Goal: Task Accomplishment & Management: Manage account settings

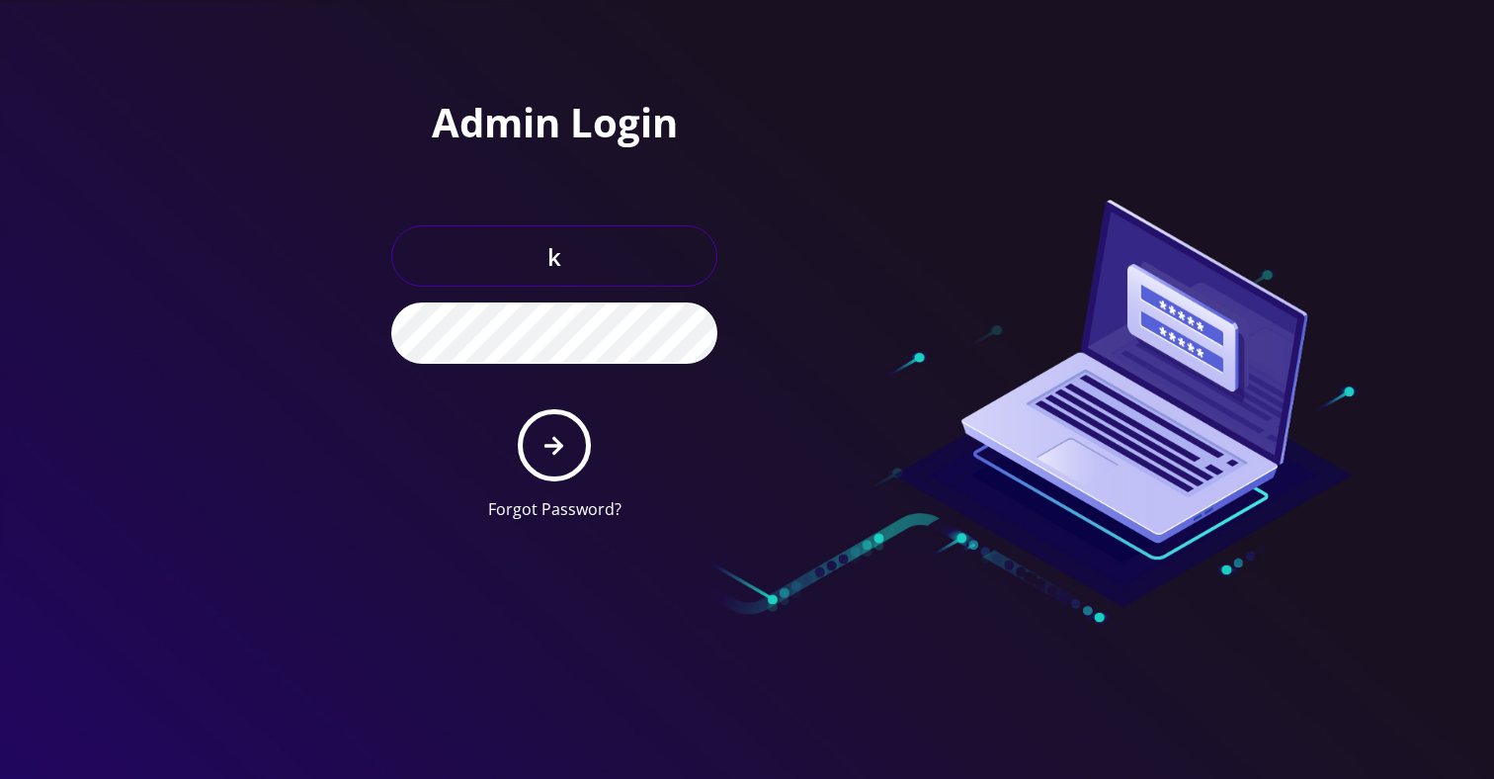
click at [596, 260] on input "k" at bounding box center [554, 255] width 326 height 61
type input "[EMAIL_ADDRESS][DOMAIN_NAME]"
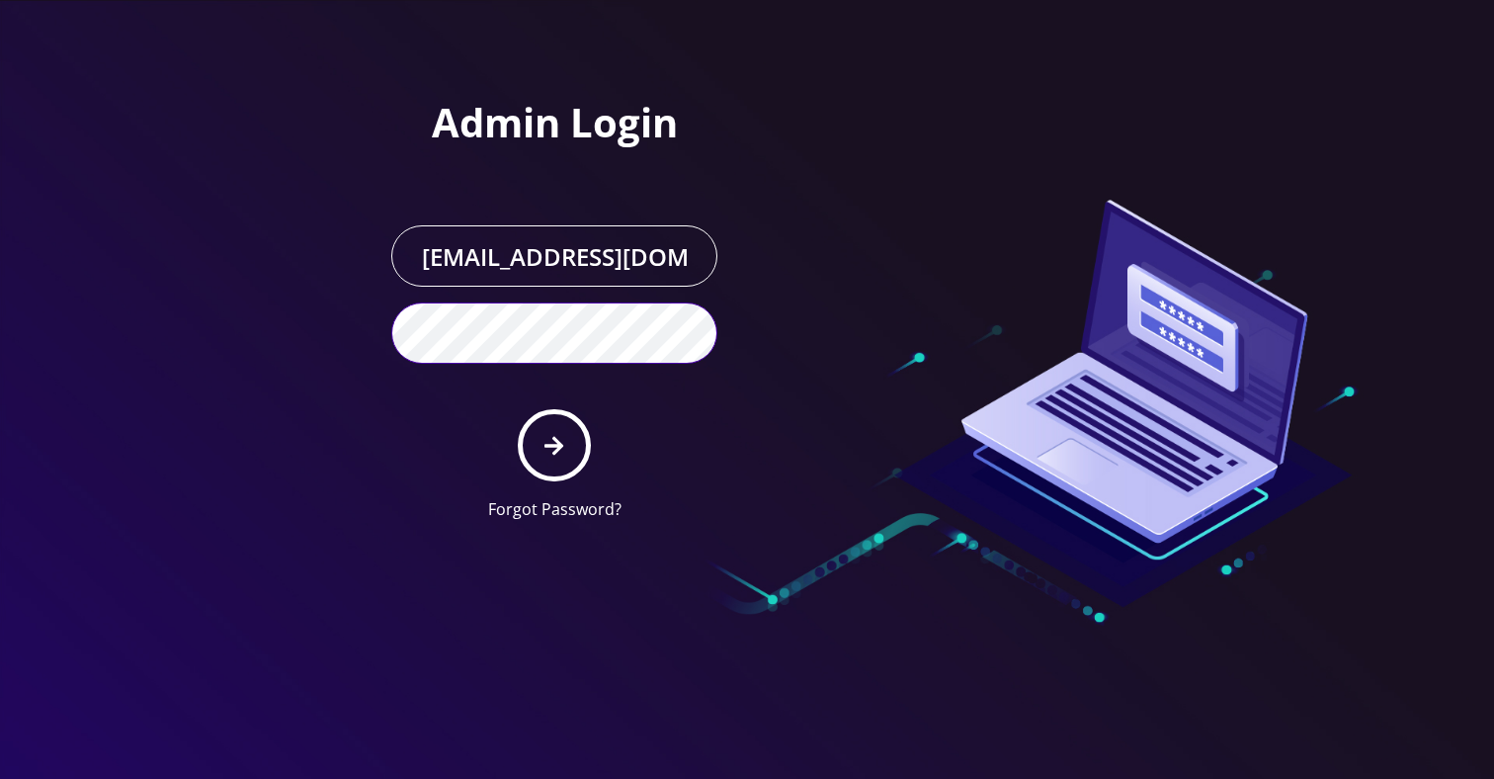
click at [518, 409] on button "submit" at bounding box center [554, 445] width 72 height 72
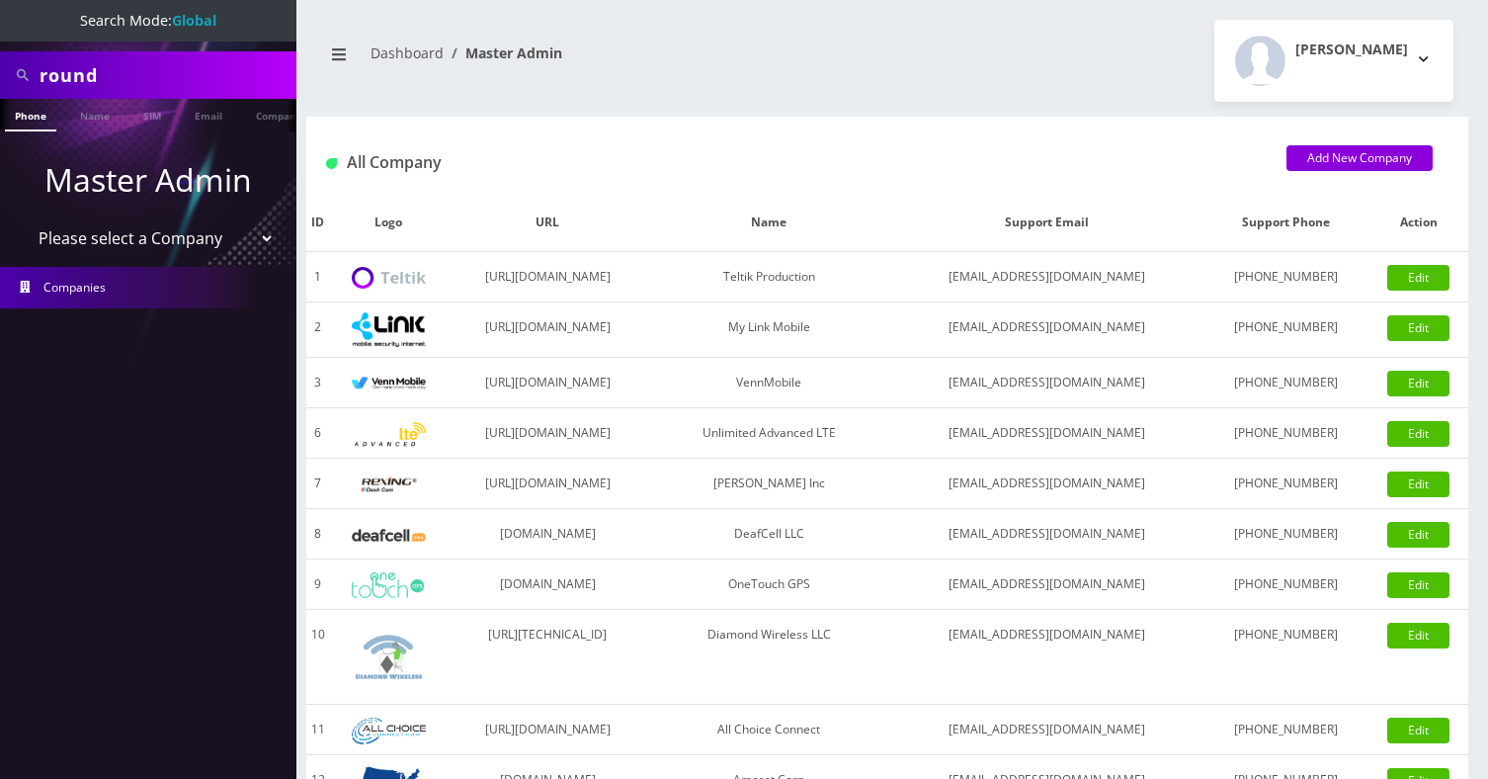
click at [204, 84] on input "round" at bounding box center [166, 75] width 252 height 38
paste input "Donna Luthe"
type input "Donna Luthe"
click at [110, 114] on link "Name" at bounding box center [94, 115] width 49 height 33
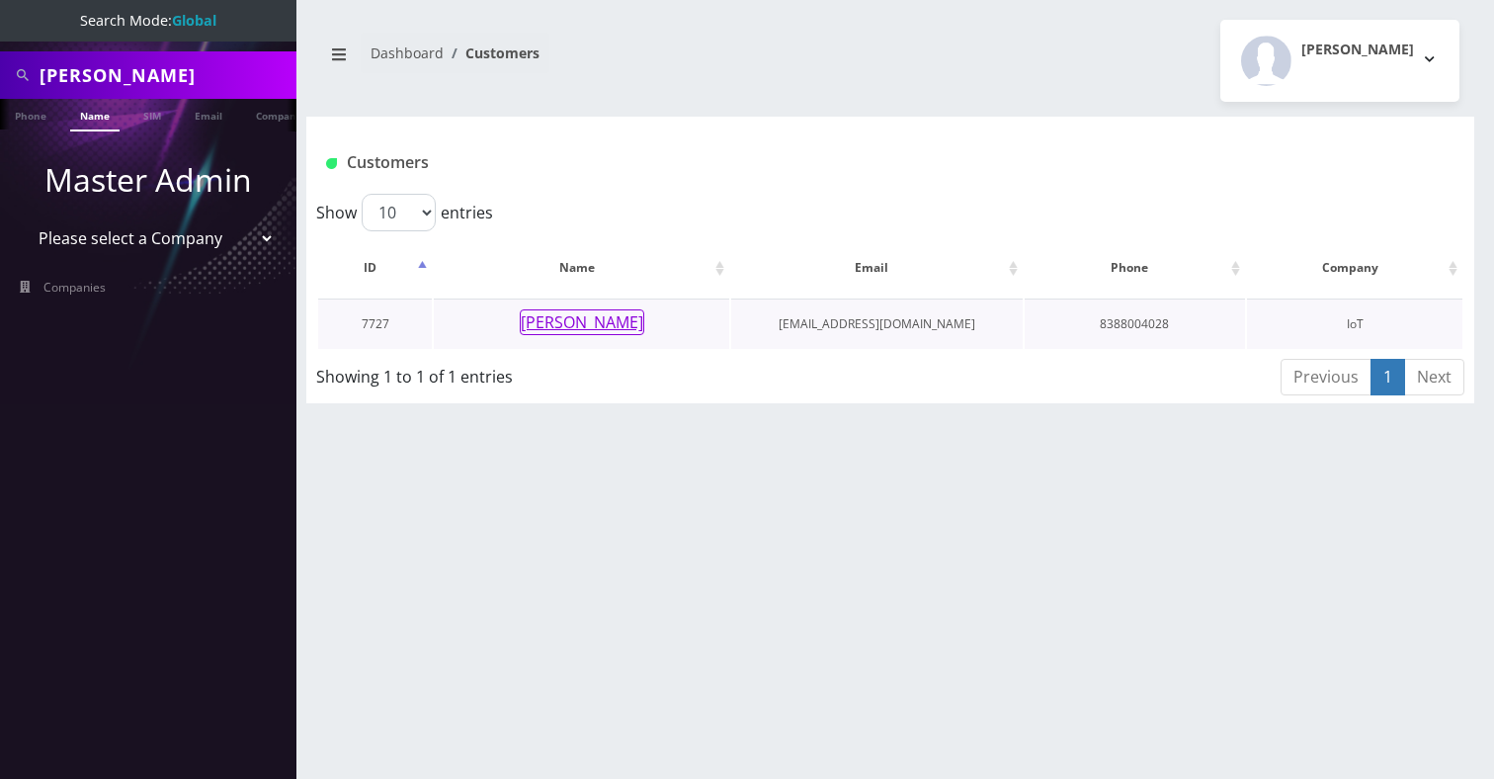
click at [599, 321] on button "Donna Luthe" at bounding box center [582, 322] width 124 height 26
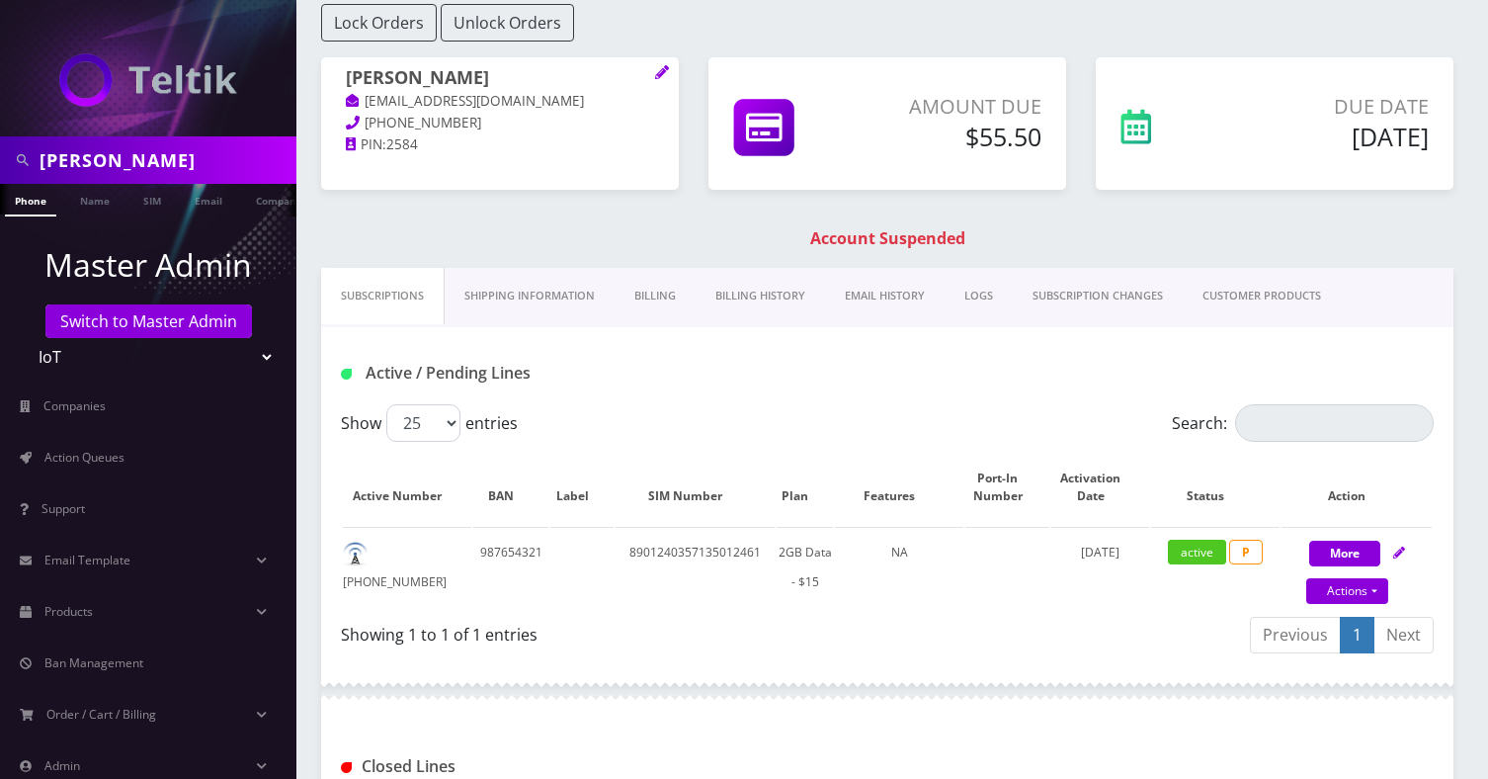
click at [758, 306] on link "Billing History" at bounding box center [760, 296] width 129 height 56
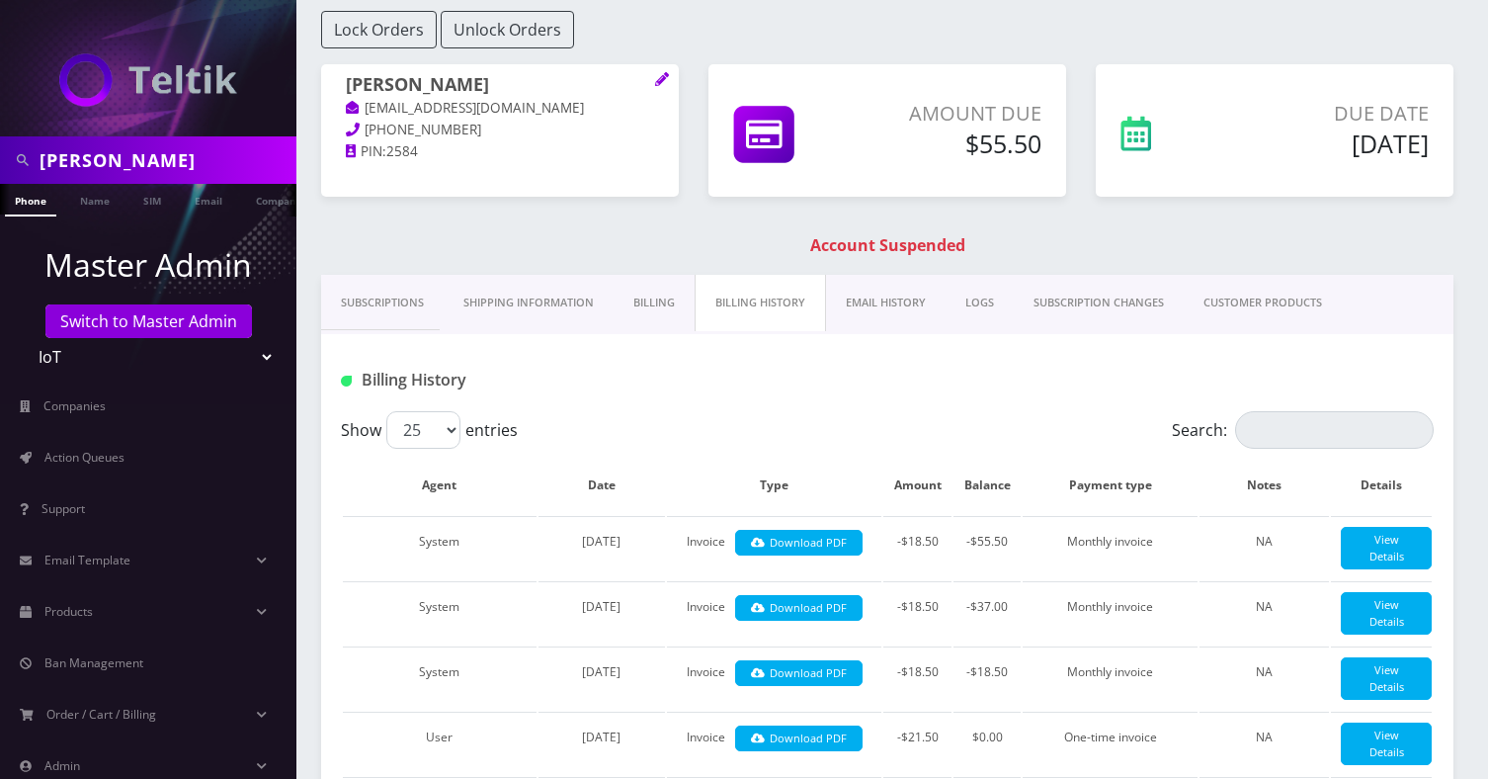
scroll to position [69, 0]
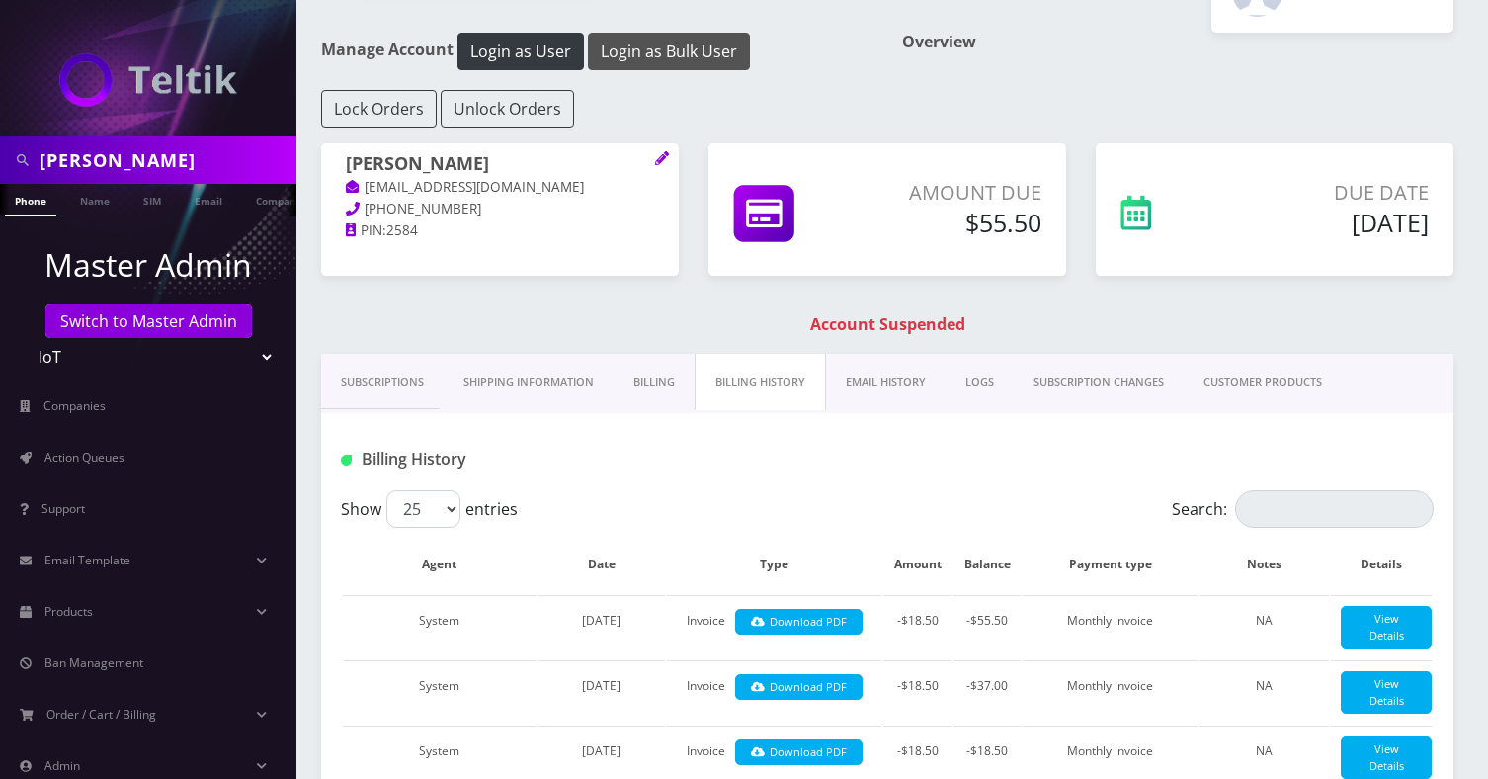
click at [650, 62] on button "Login as Bulk User" at bounding box center [669, 52] width 162 height 38
click at [203, 165] on input "Donna Luthe" at bounding box center [166, 160] width 252 height 38
paste input "Syeconmax"
paste input "text"
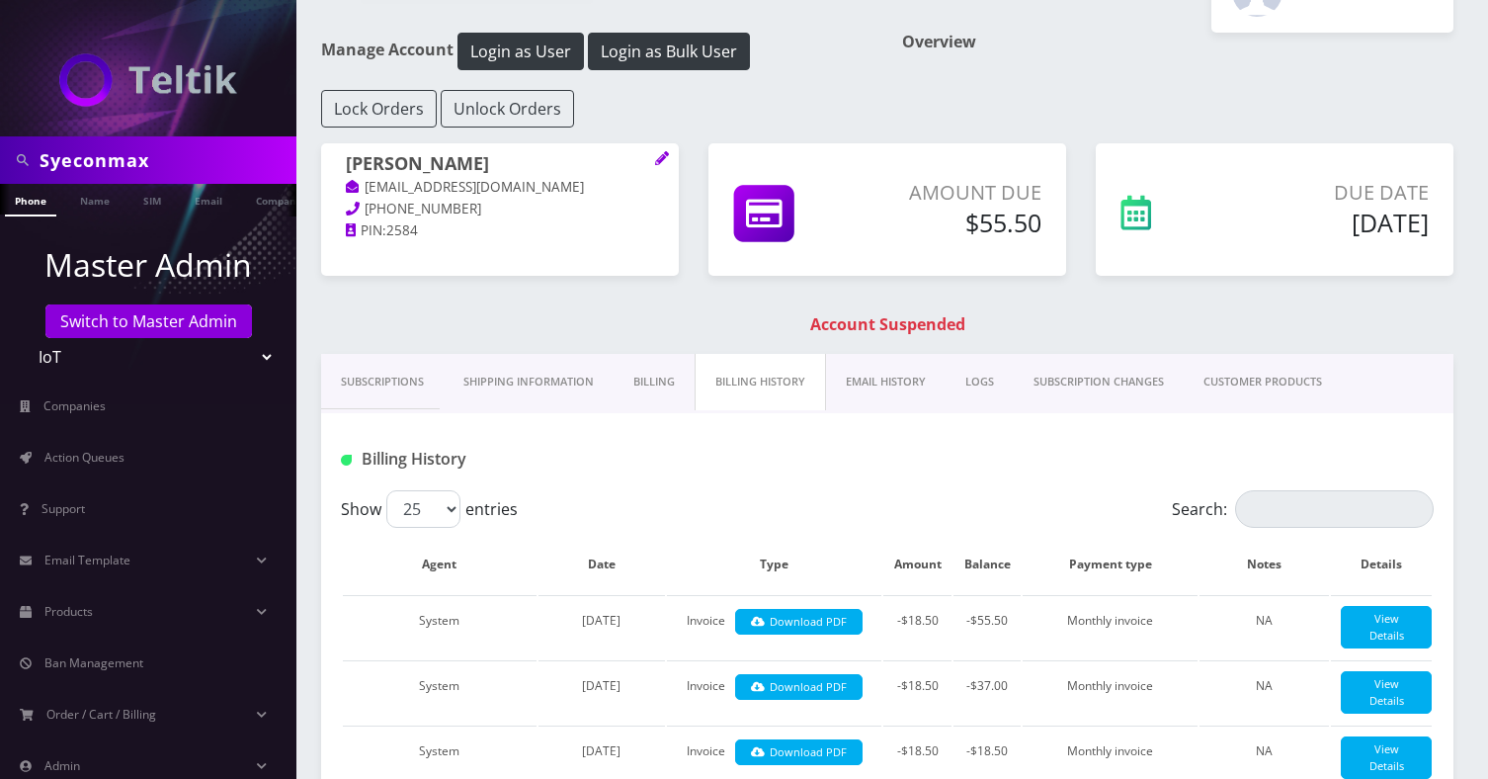
scroll to position [0, 0]
type input "Syeconmax"
click at [264, 205] on link "Company" at bounding box center [279, 200] width 66 height 33
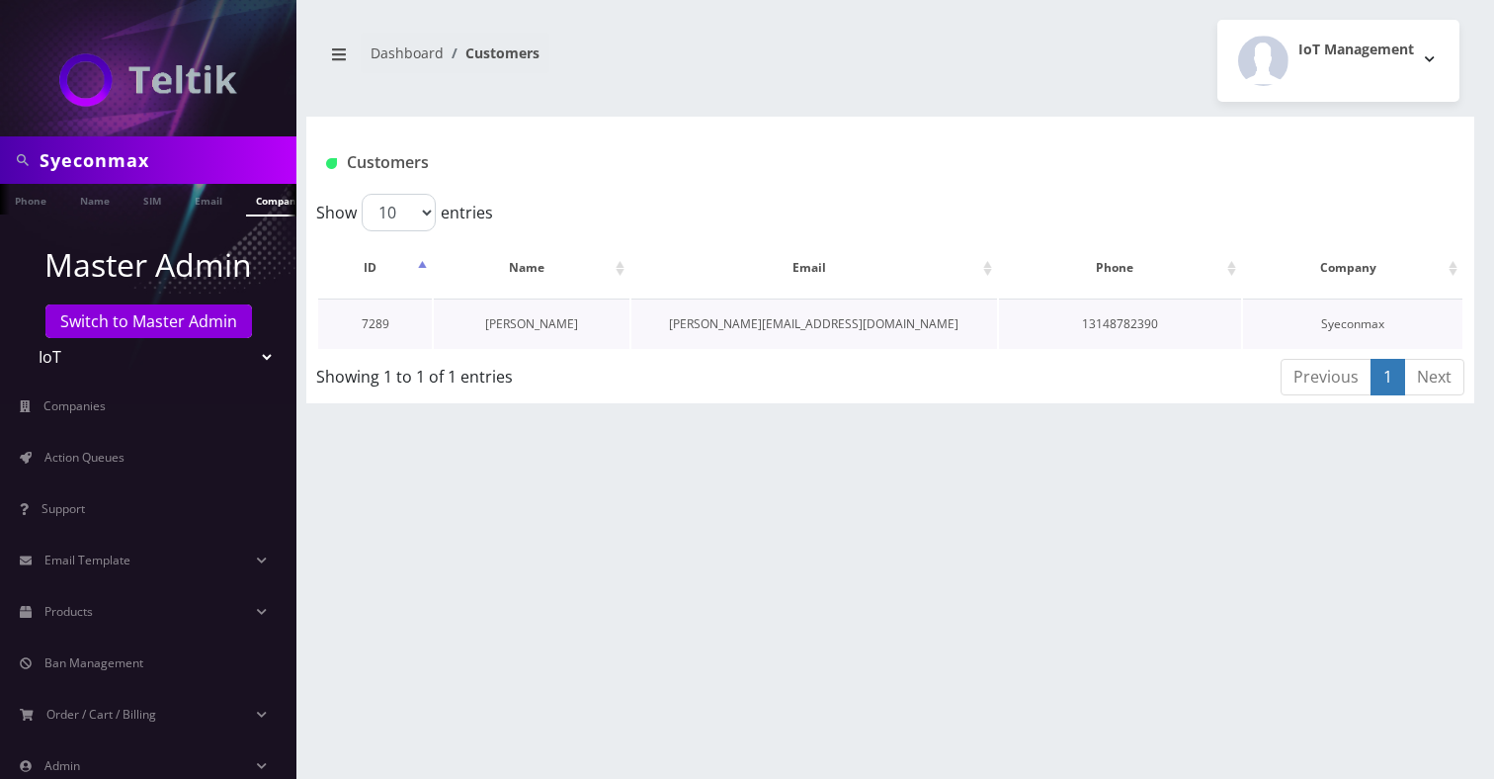
click at [538, 320] on link "[PERSON_NAME]" at bounding box center [531, 323] width 93 height 17
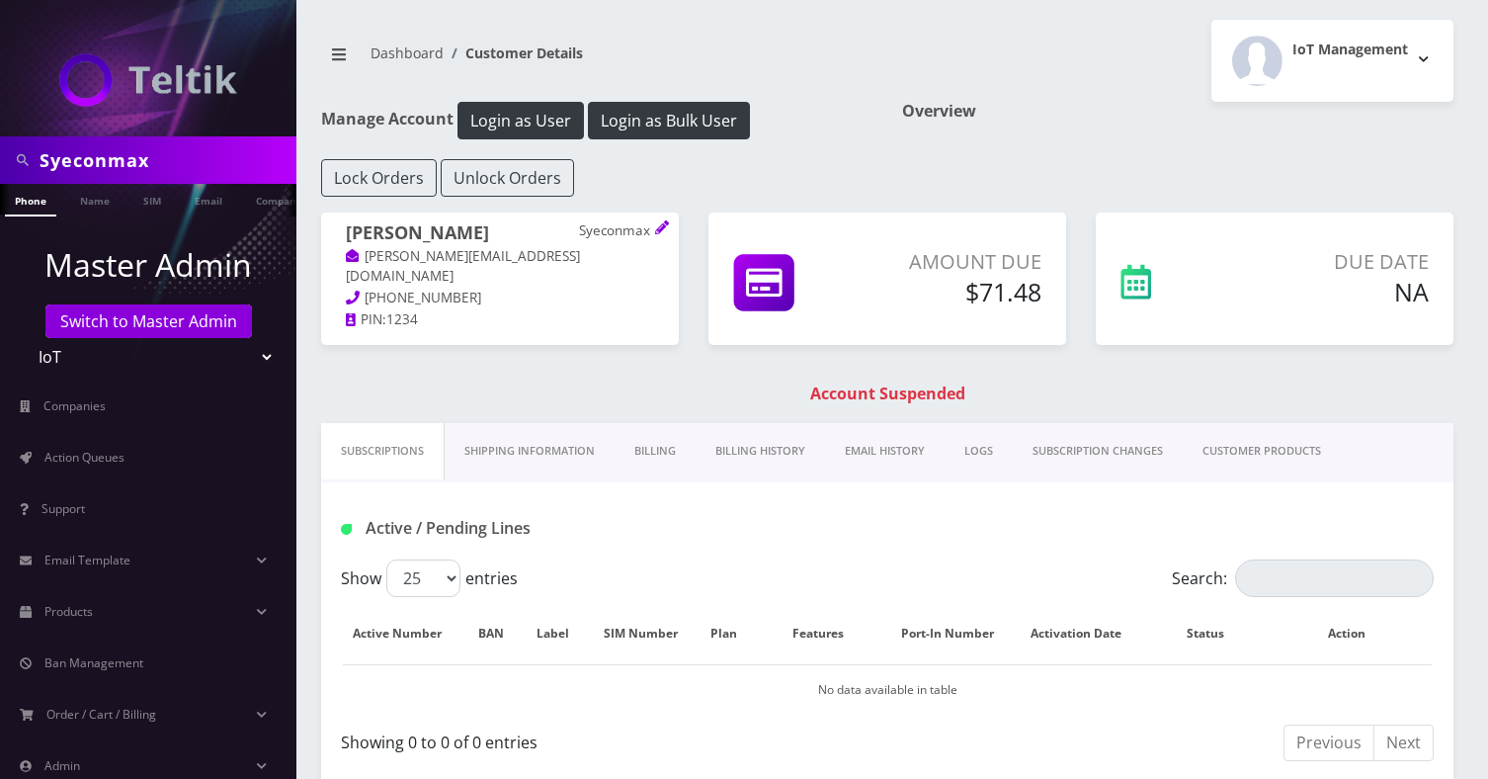
click at [740, 452] on link "Billing History" at bounding box center [760, 451] width 129 height 56
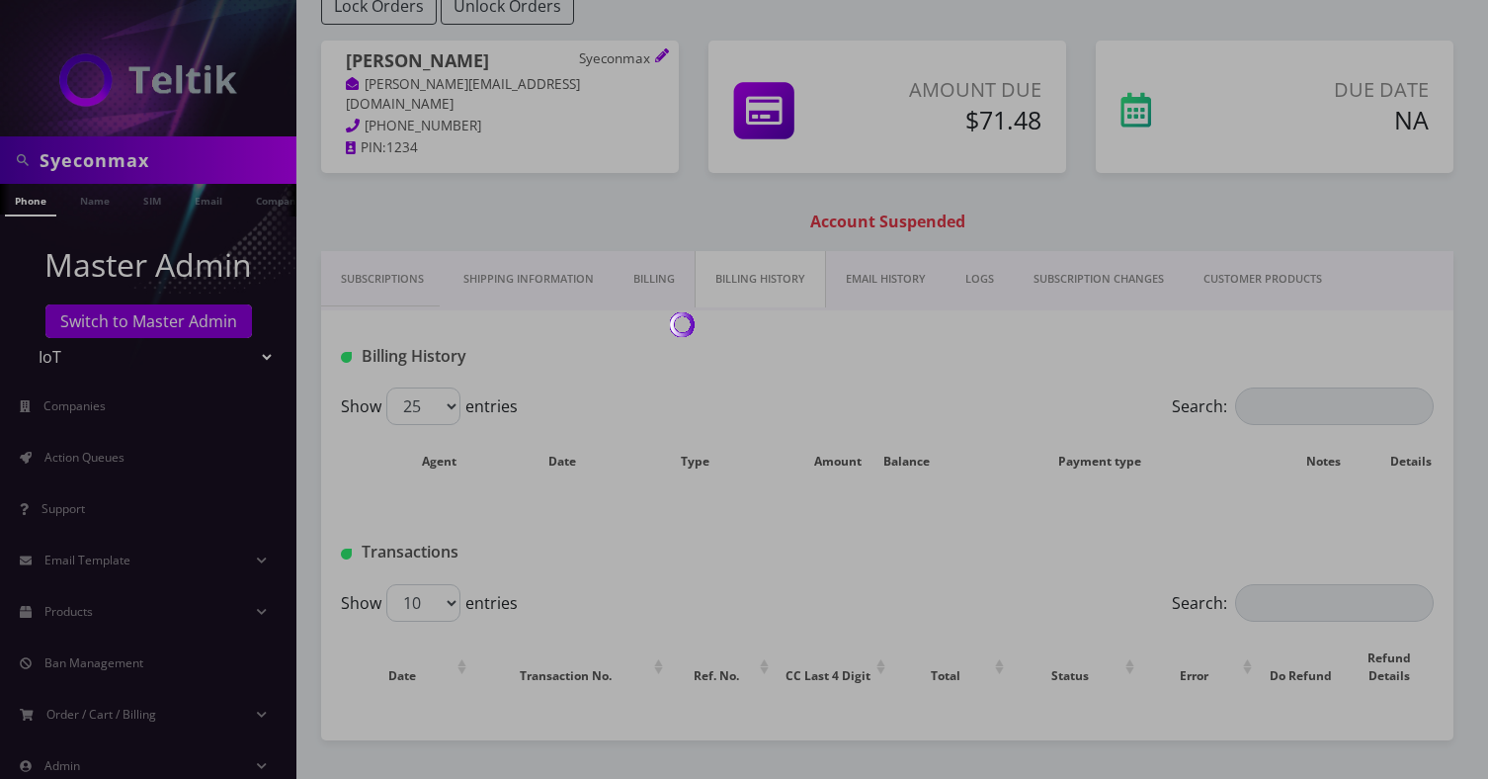
scroll to position [229, 0]
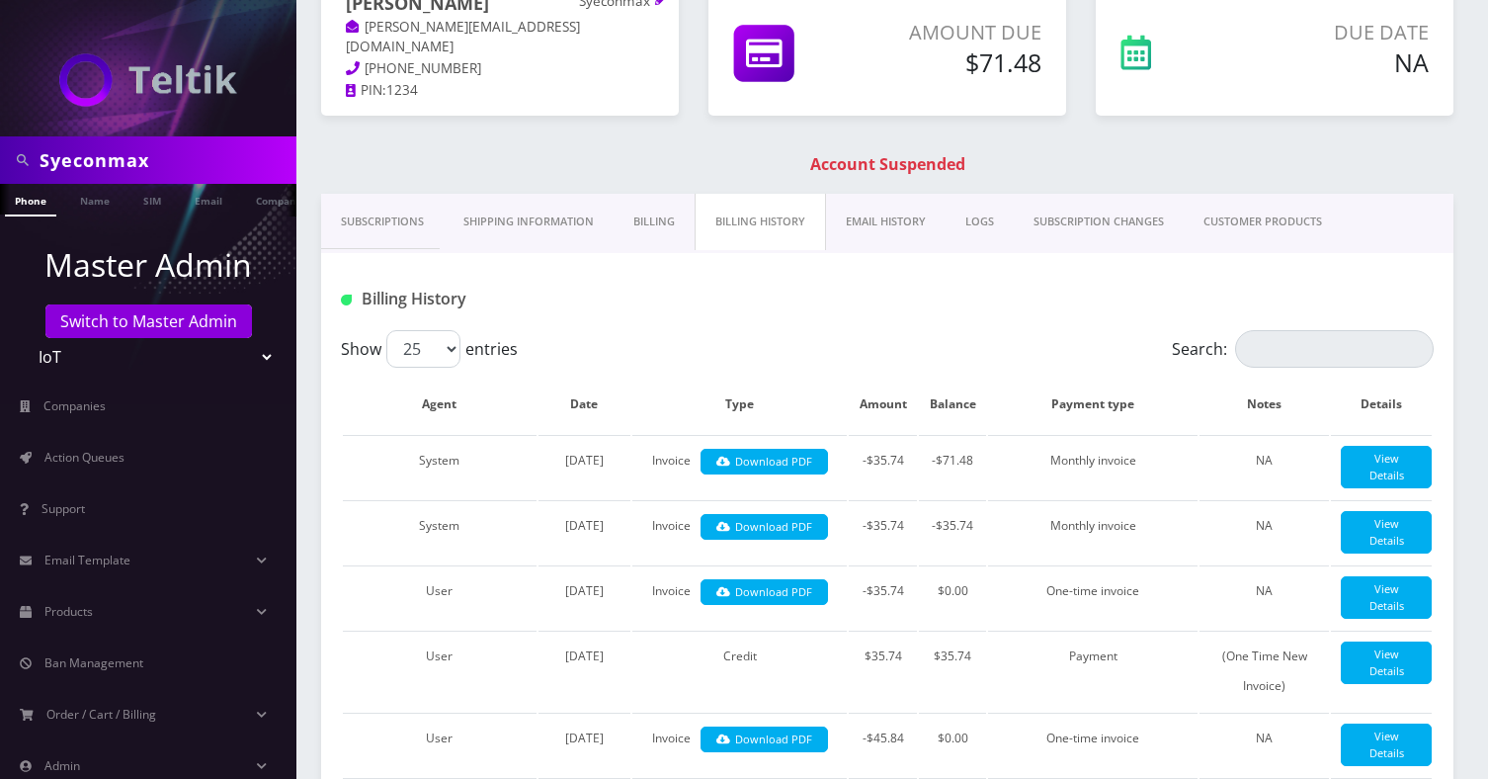
click at [182, 145] on input "Syeconmax" at bounding box center [166, 160] width 252 height 38
paste input "Bronx Holdings LLC"
type input "Bronx Holdings LLC"
click at [268, 200] on link "Company" at bounding box center [279, 200] width 66 height 33
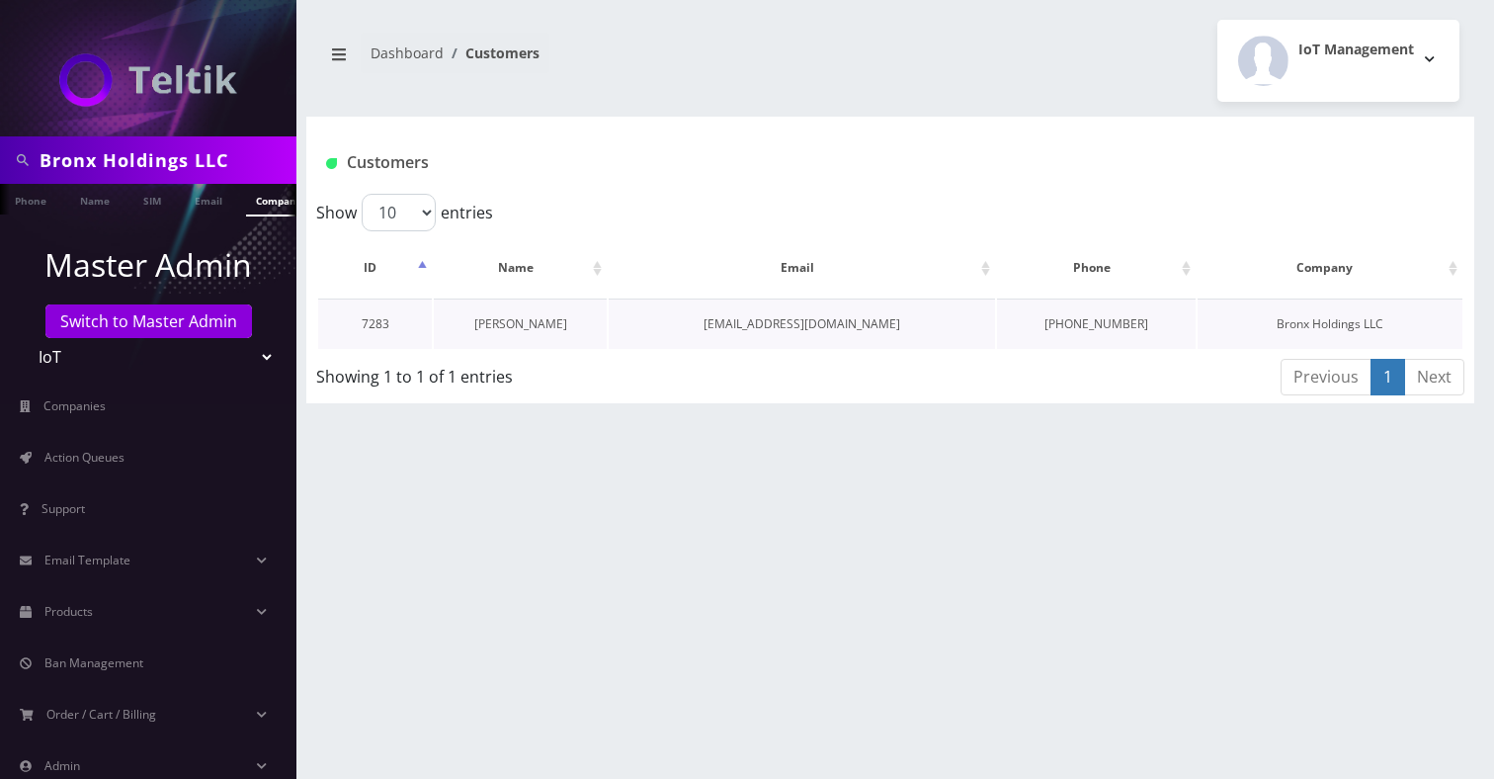
click at [534, 319] on link "[PERSON_NAME]" at bounding box center [520, 323] width 93 height 17
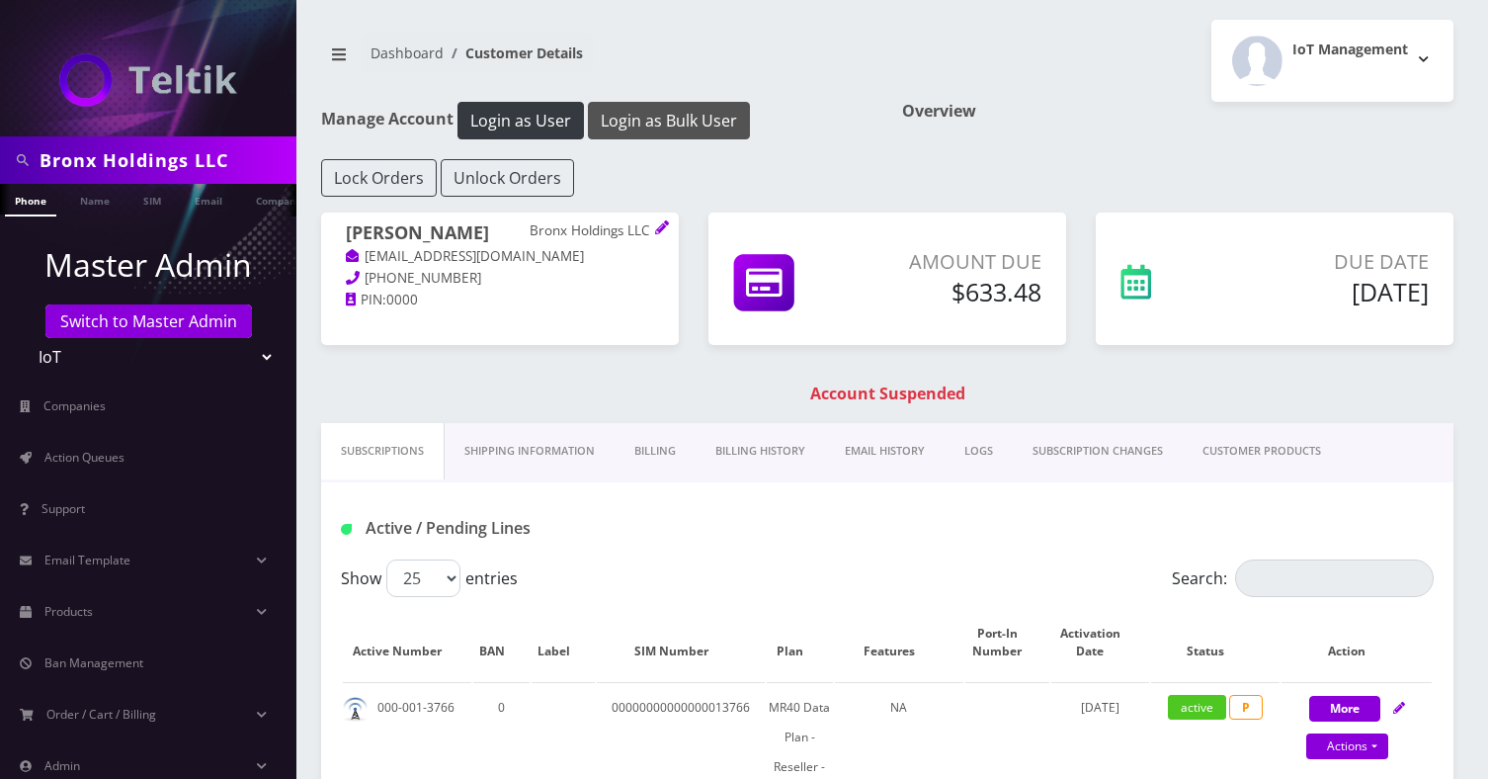
click at [639, 123] on button "Login as Bulk User" at bounding box center [669, 121] width 162 height 38
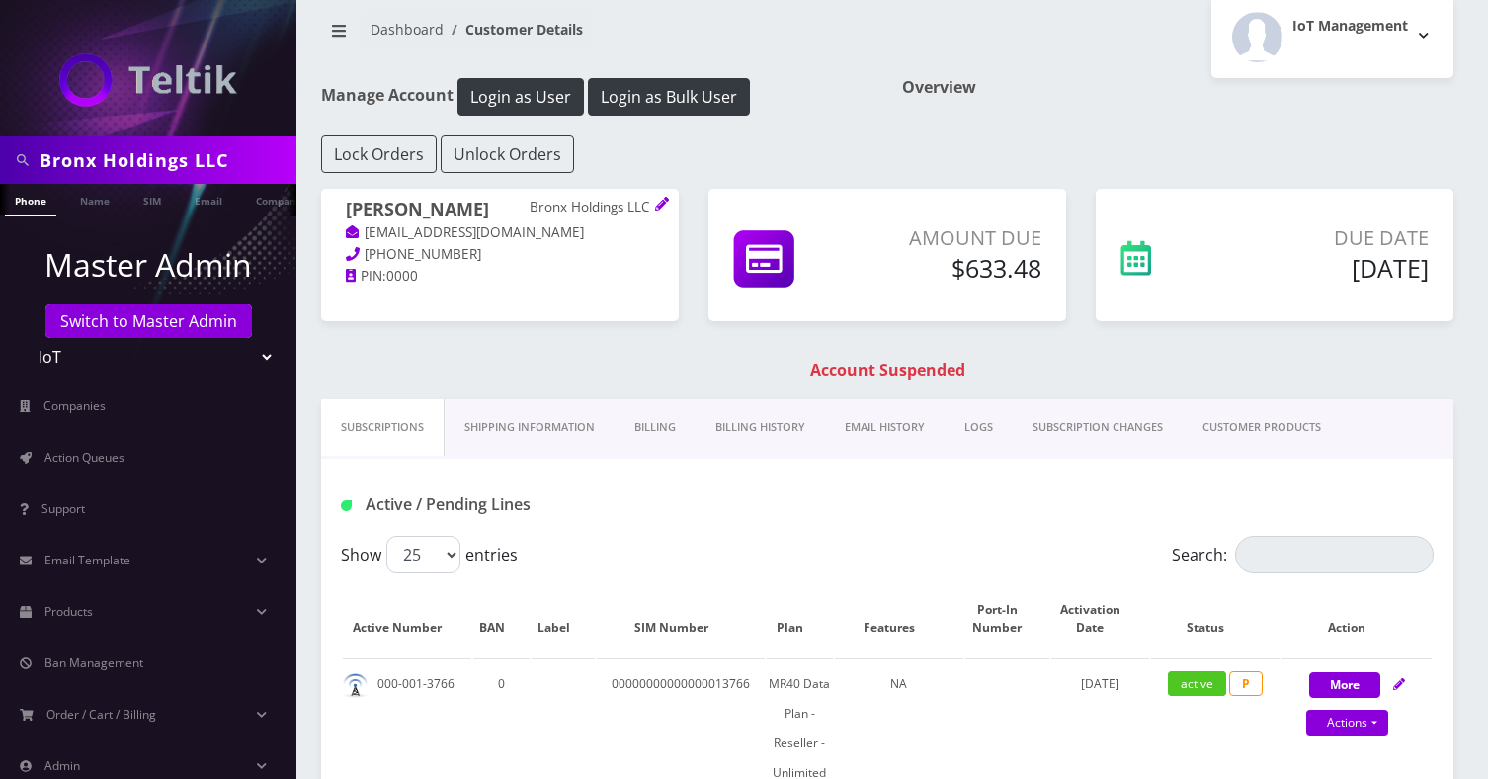
click at [249, 168] on input "Bronx Holdings LLC" at bounding box center [166, 160] width 252 height 38
paste input "oston Lux Travel"
type input "Boston Lux Travel"
click at [267, 205] on link "Company" at bounding box center [279, 200] width 66 height 33
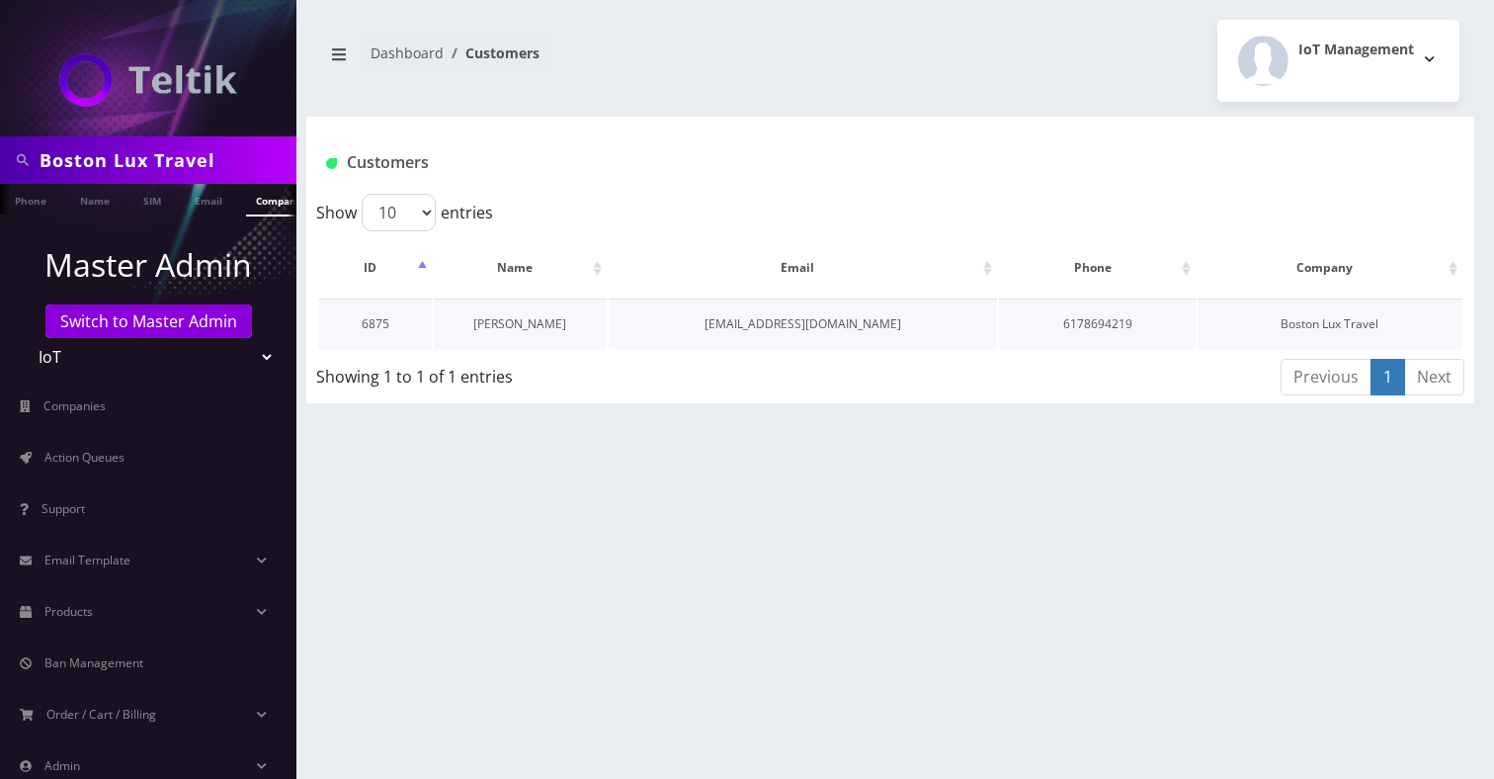
click at [533, 327] on link "[PERSON_NAME]" at bounding box center [519, 323] width 93 height 17
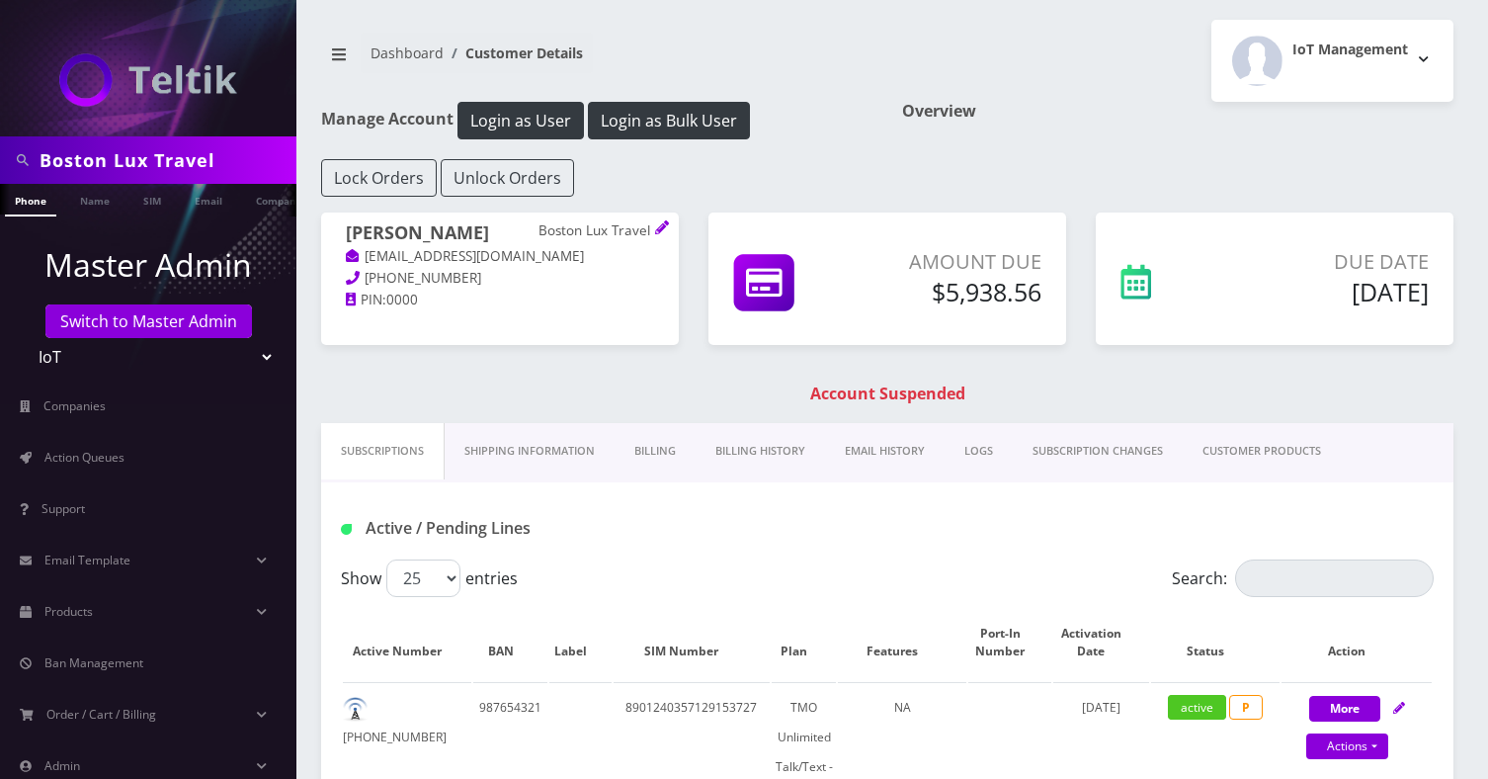
click at [758, 447] on link "Billing History" at bounding box center [760, 451] width 129 height 56
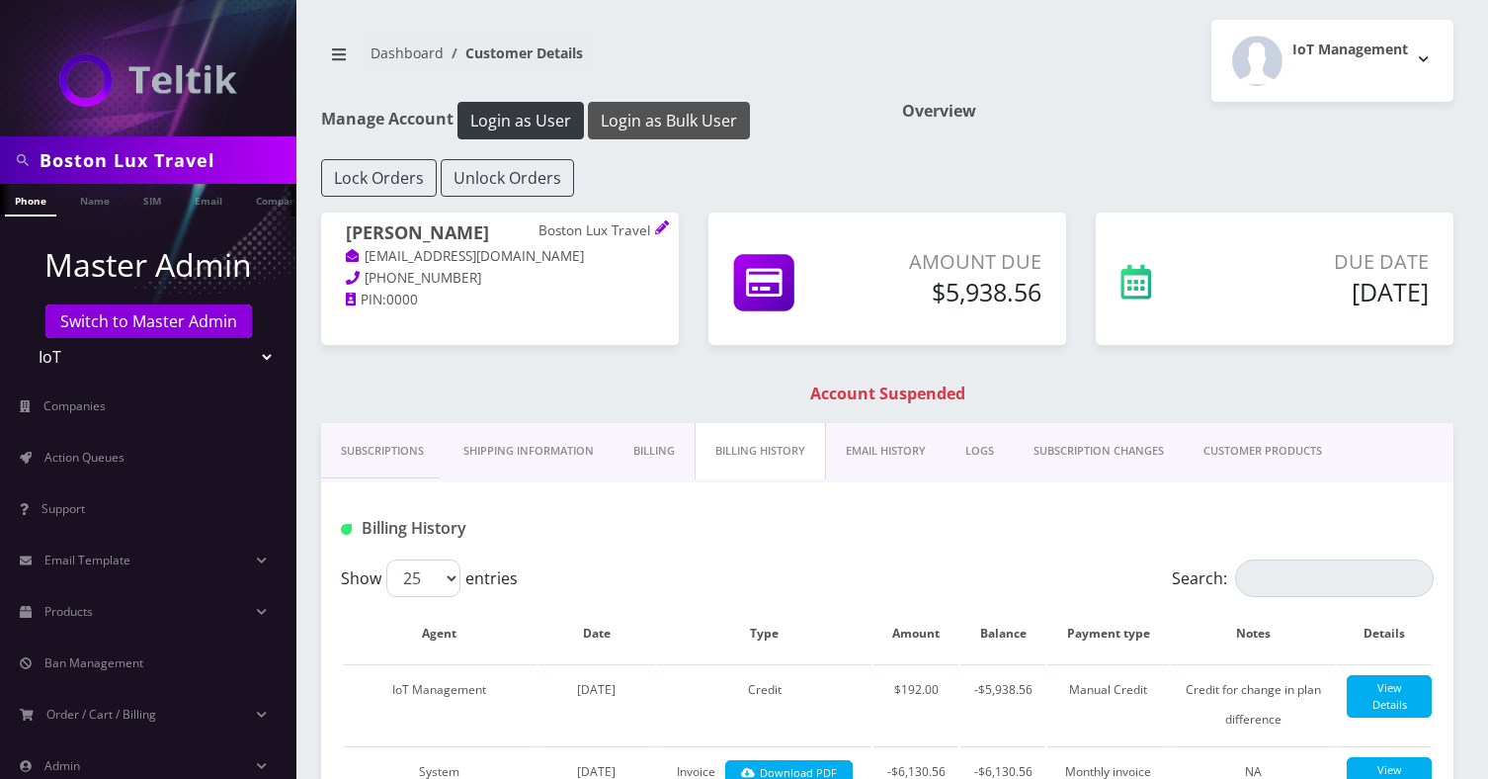
click at [694, 116] on button "Login as Bulk User" at bounding box center [669, 121] width 162 height 38
click at [987, 289] on h5 "$5,938.56" at bounding box center [956, 292] width 167 height 30
copy h5 "5,938.56"
click at [186, 155] on input "Boston Lux Travel" at bounding box center [166, 160] width 252 height 38
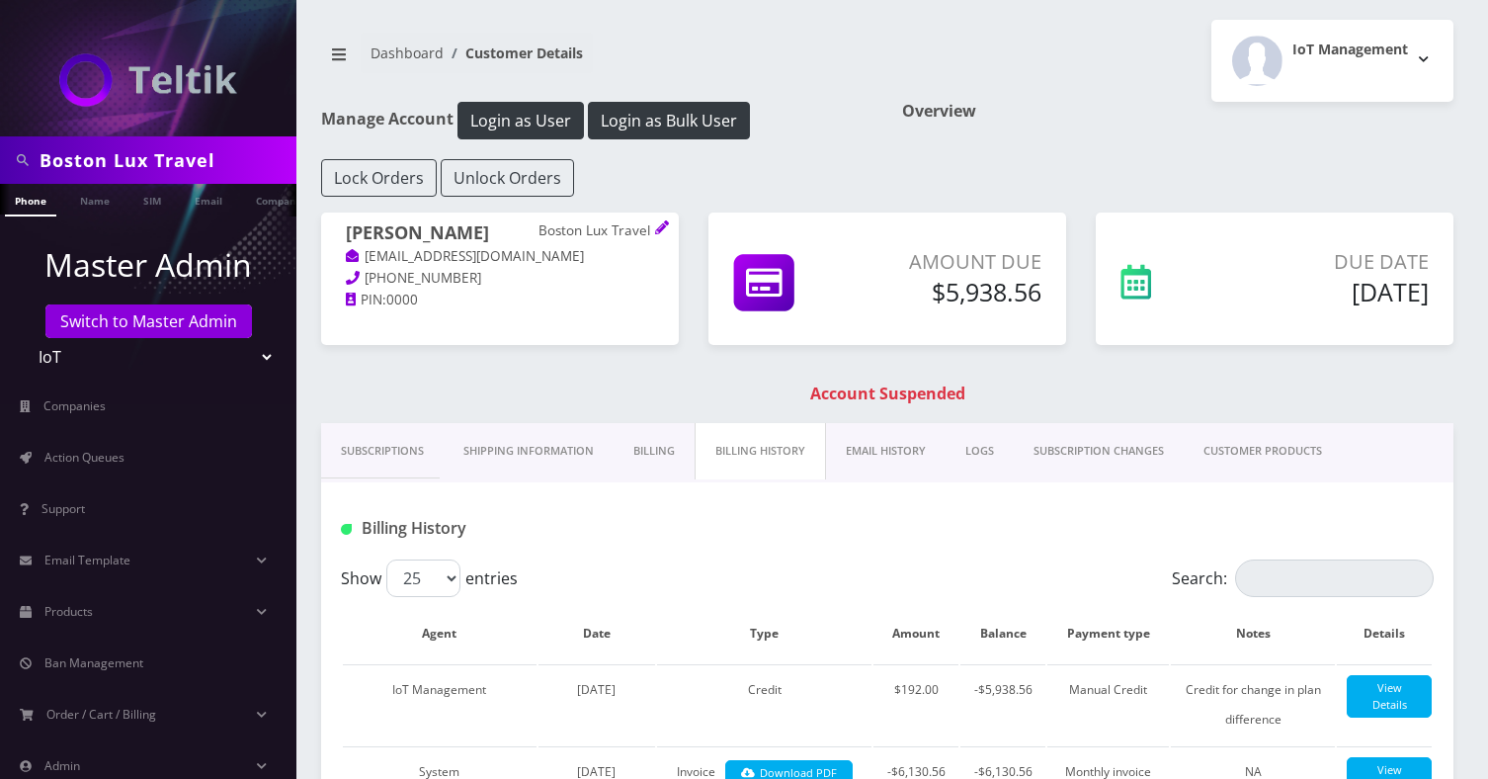
paste input "TLD Ticketing Group LLC"
type input "TLD Ticketing Group LLC"
click at [263, 198] on link "Company" at bounding box center [279, 200] width 66 height 33
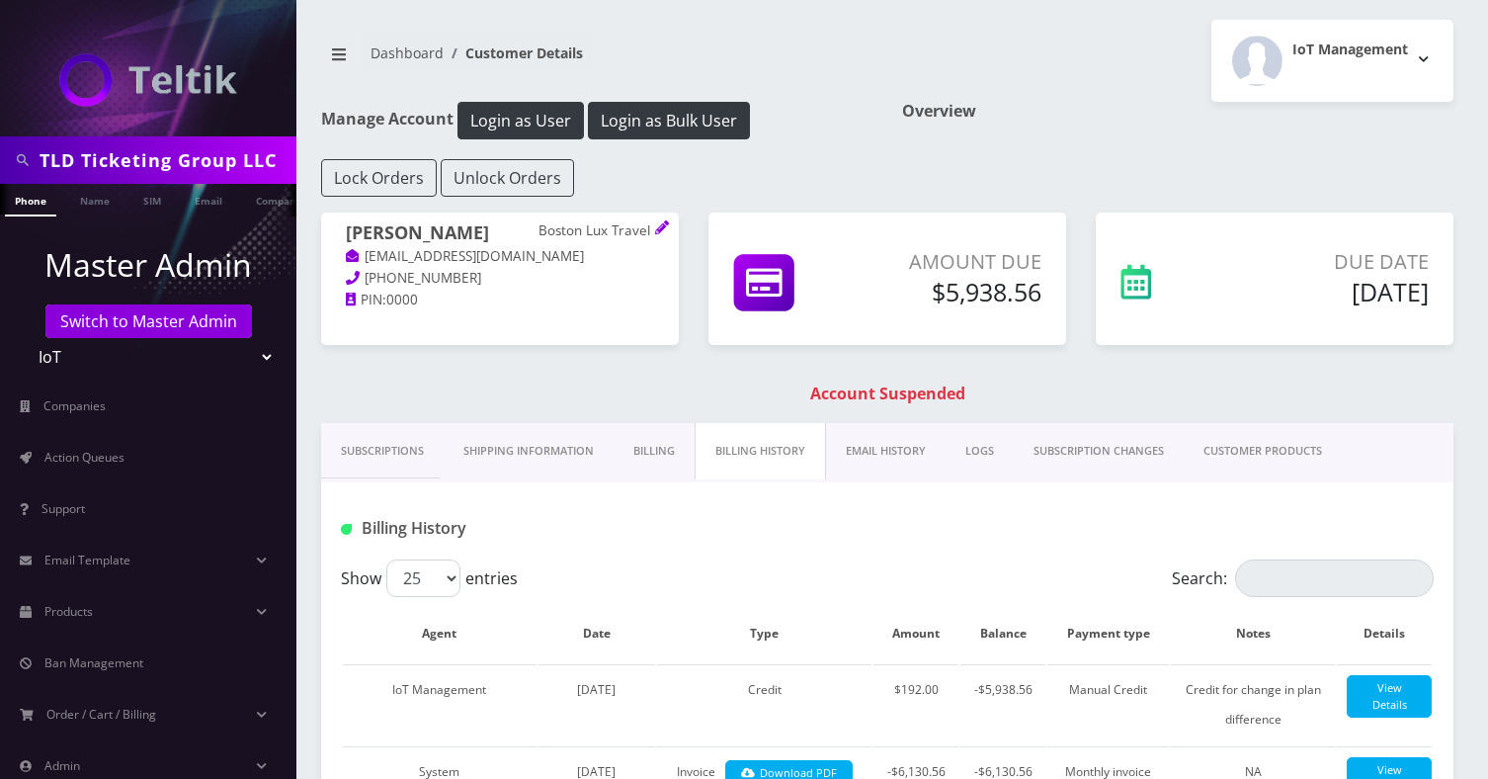
scroll to position [0, 10]
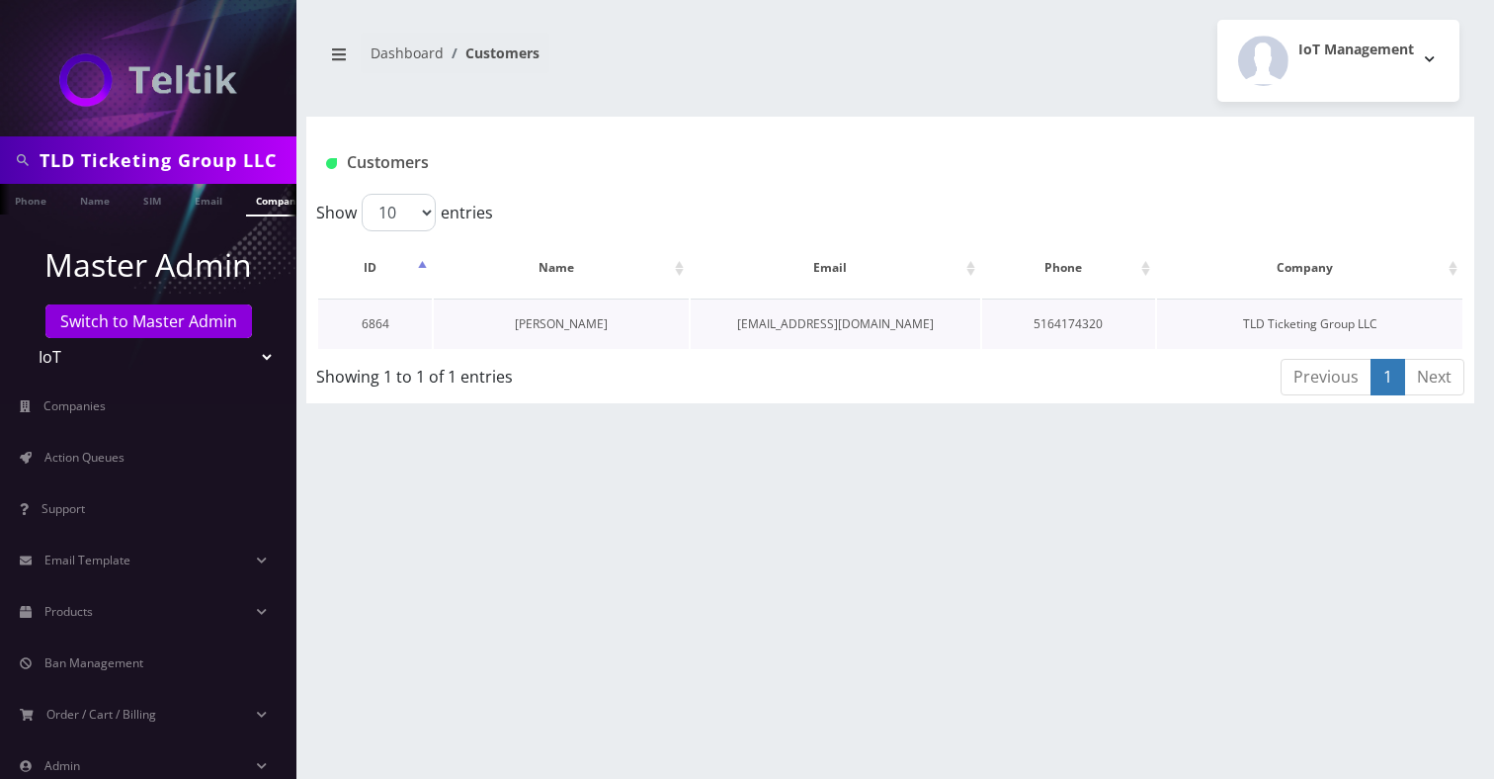
click at [537, 325] on link "[PERSON_NAME]" at bounding box center [561, 323] width 93 height 17
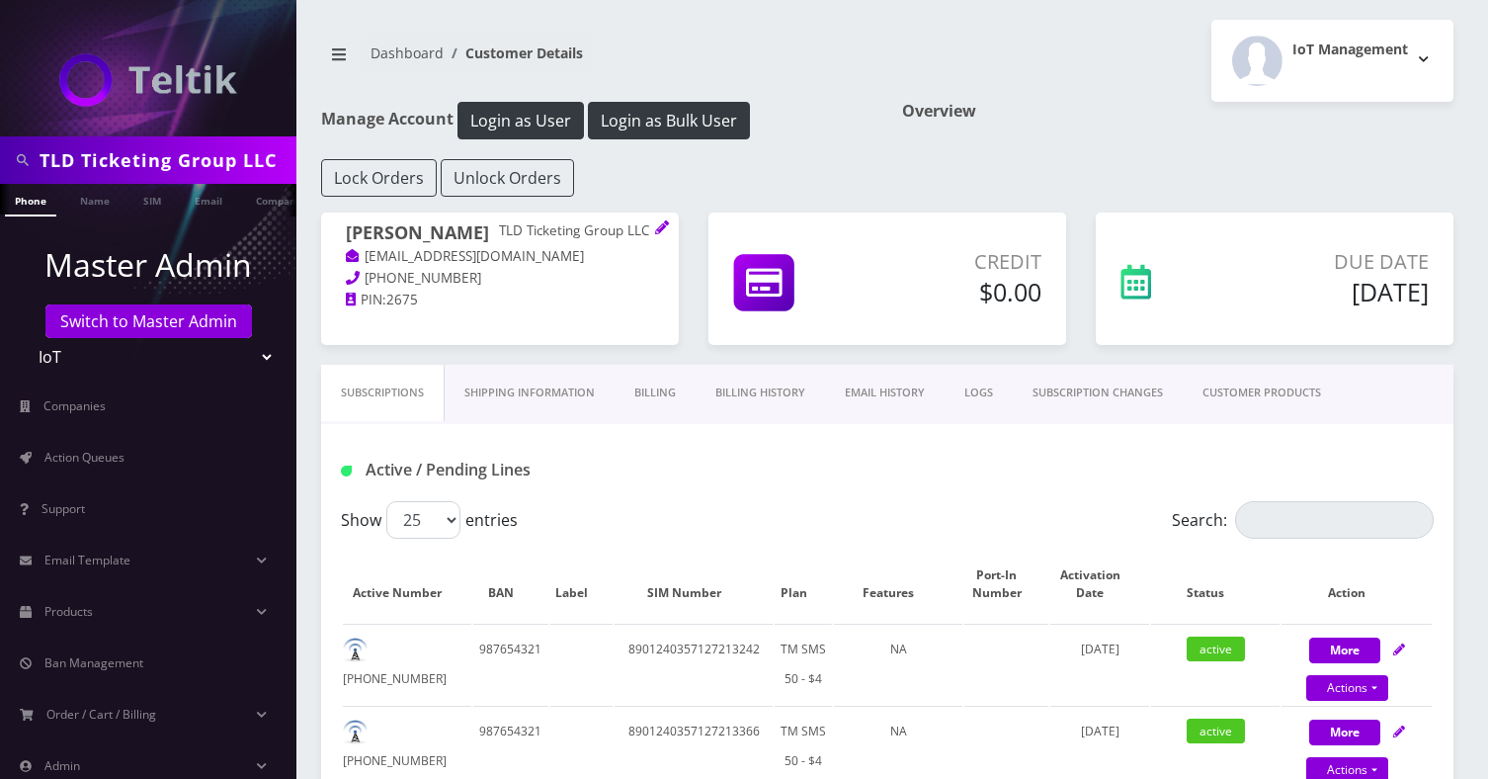
click at [776, 401] on link "Billing History" at bounding box center [760, 393] width 129 height 56
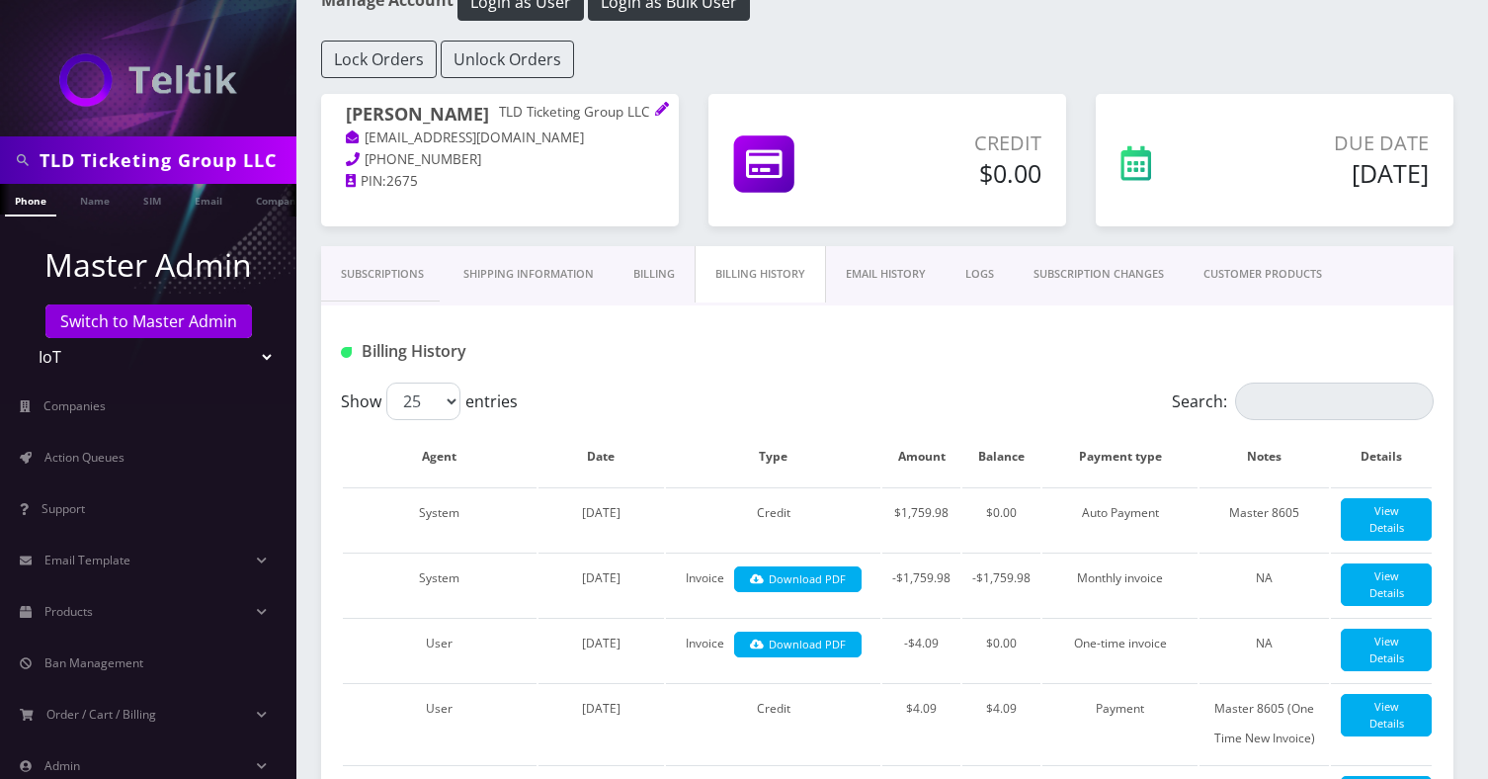
scroll to position [117, 0]
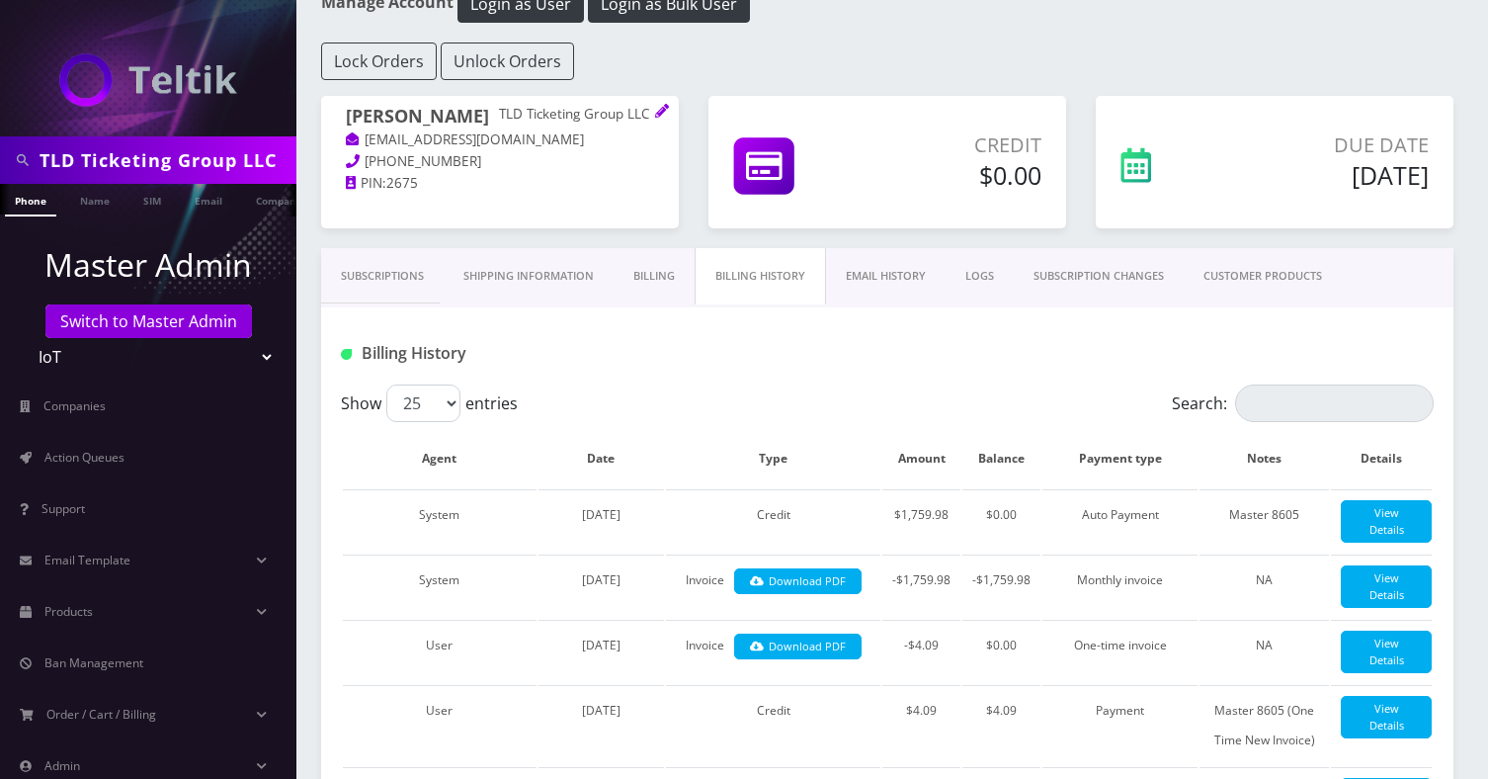
click at [204, 176] on input "TLD Ticketing Group LLC" at bounding box center [166, 160] width 252 height 38
paste input "[PERSON_NAME]"
type input "[PERSON_NAME]"
click at [229, 201] on link "Company" at bounding box center [230, 200] width 66 height 33
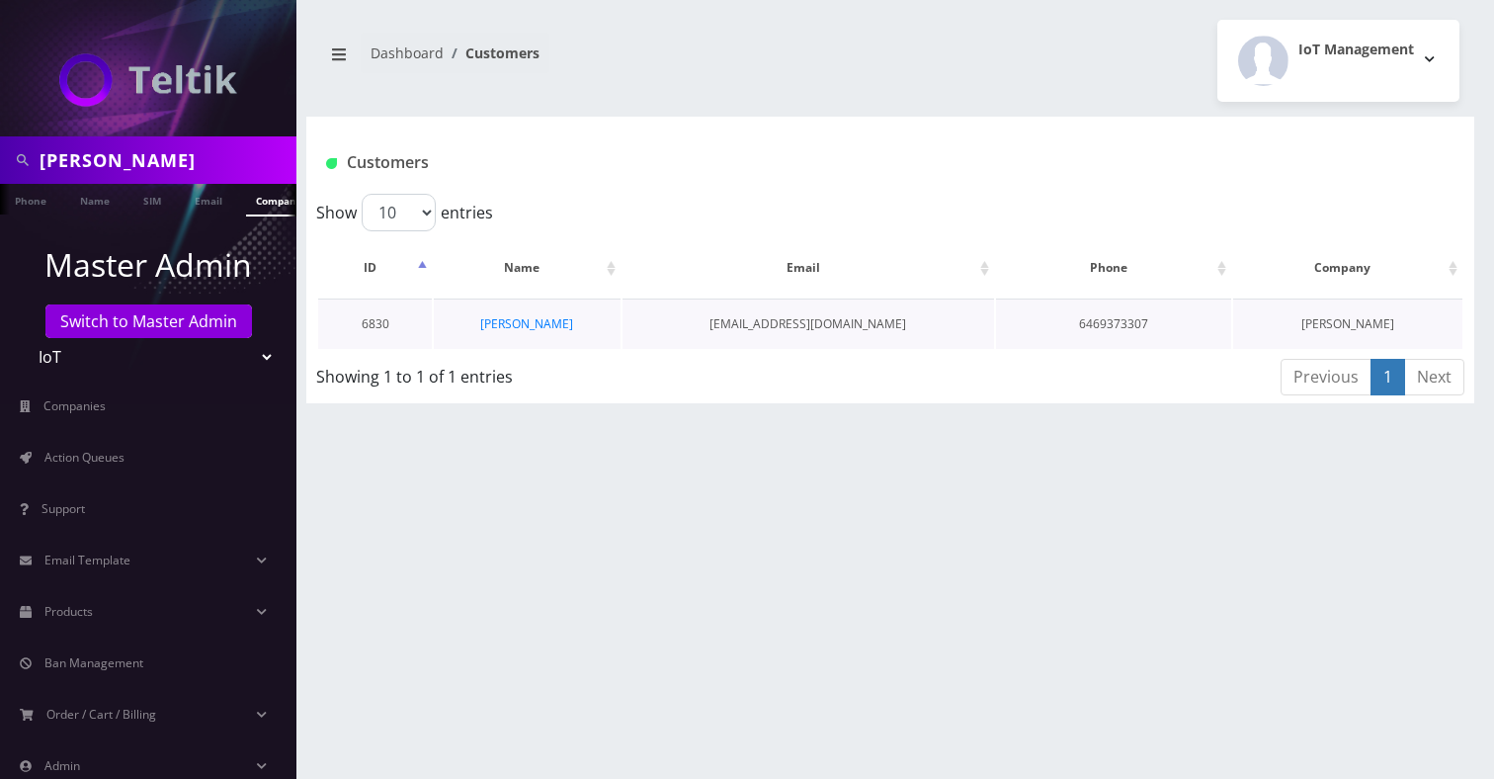
scroll to position [0, 10]
click at [517, 322] on link "[PERSON_NAME]" at bounding box center [526, 323] width 93 height 17
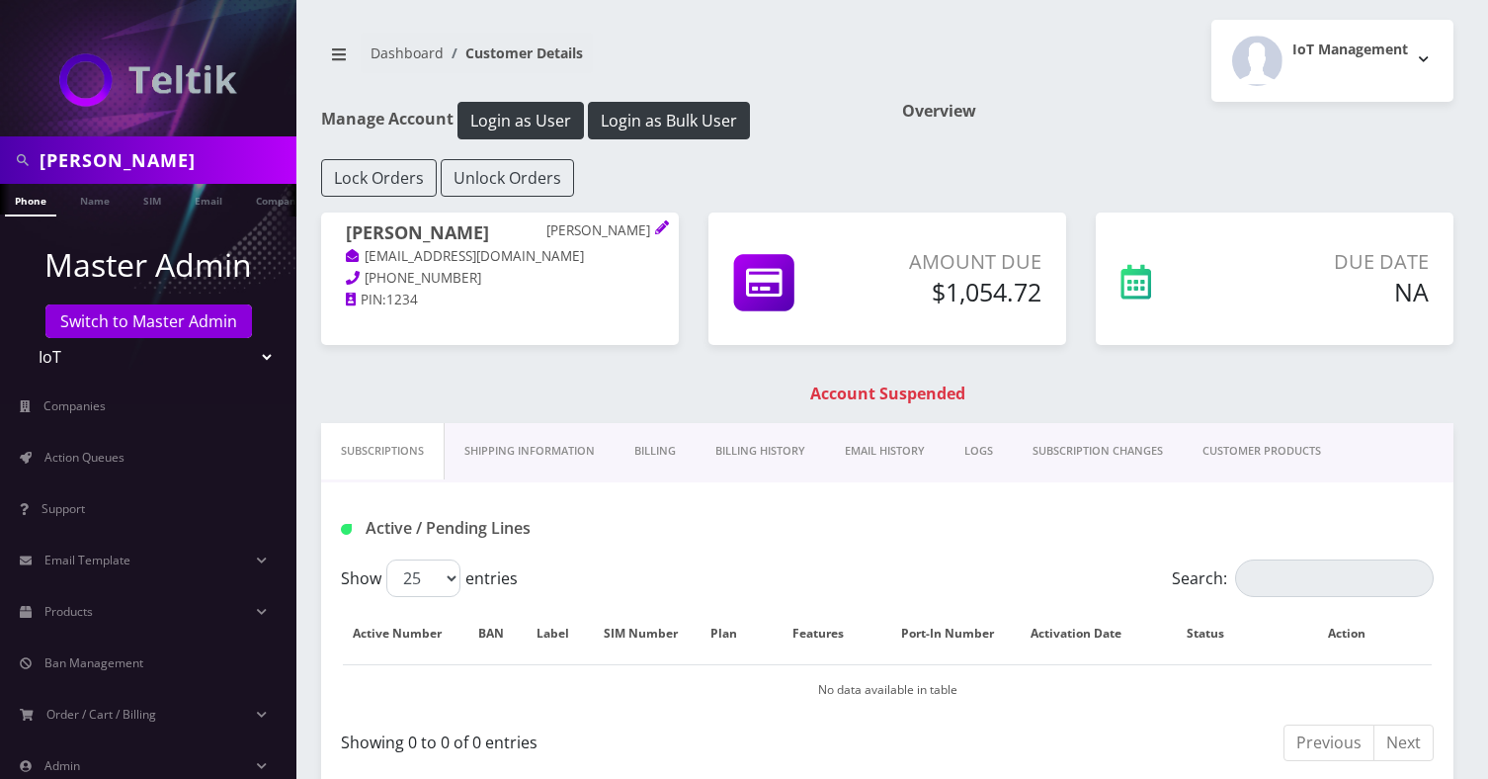
click at [792, 451] on link "Billing History" at bounding box center [760, 451] width 129 height 56
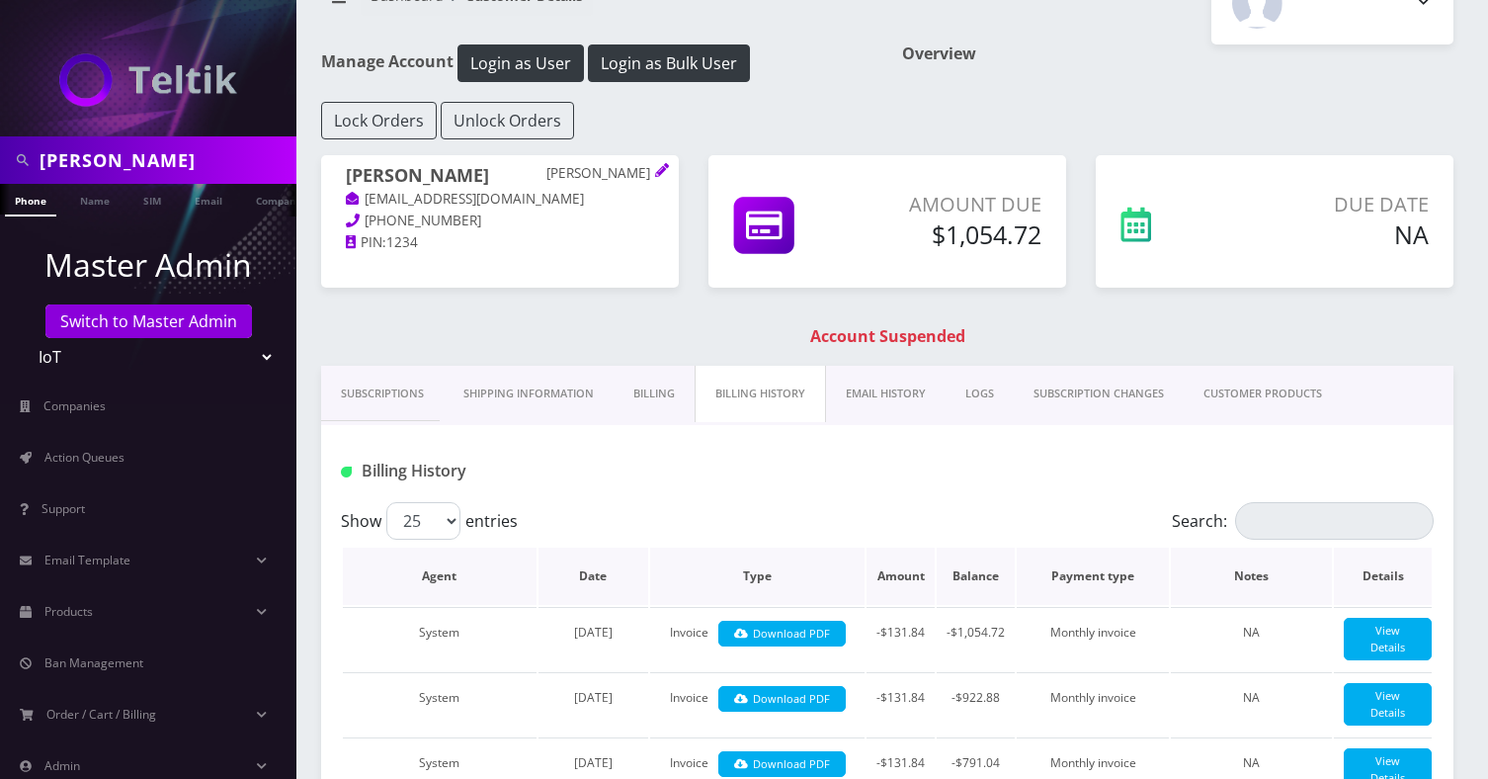
scroll to position [40, 0]
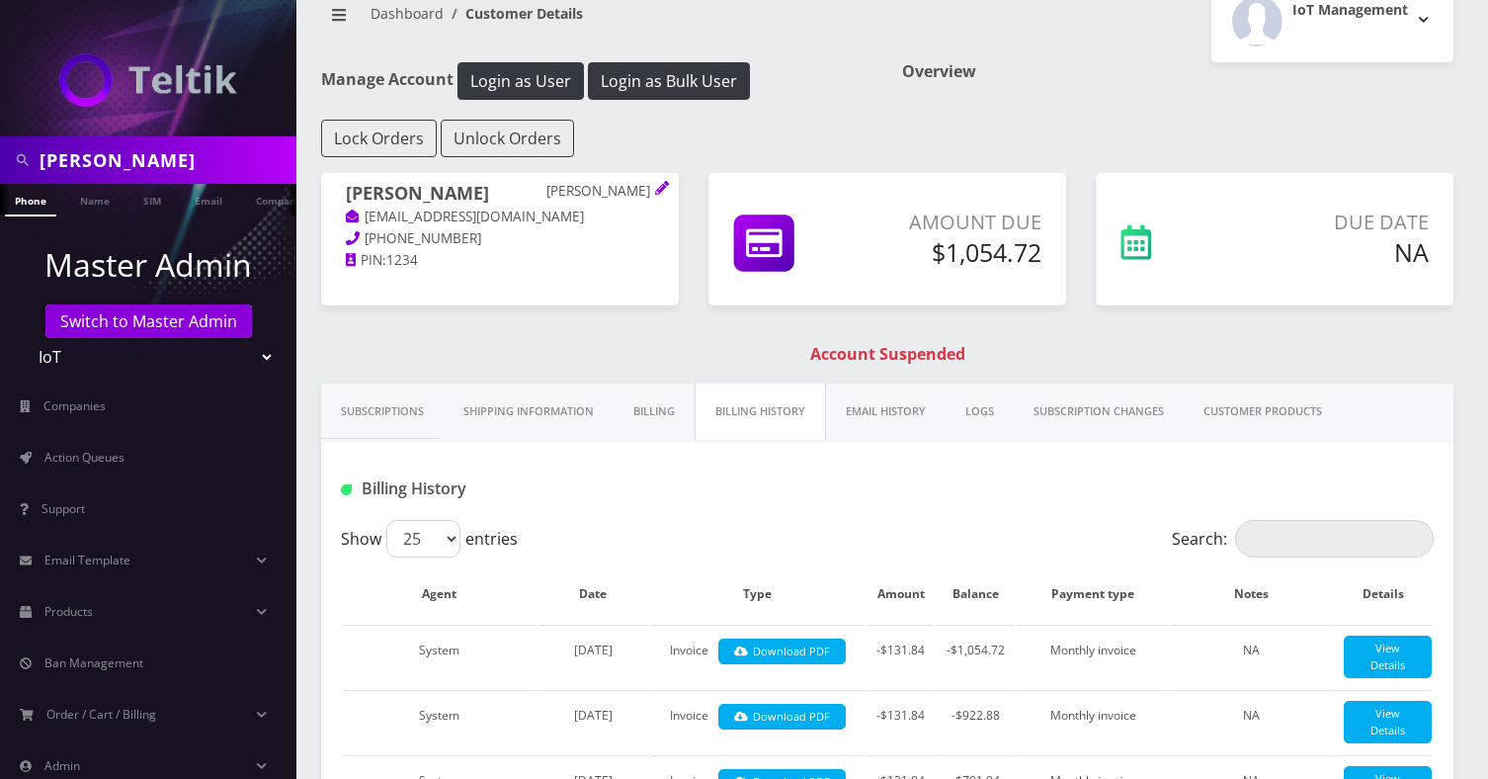
click at [659, 416] on link "Billing" at bounding box center [654, 411] width 81 height 56
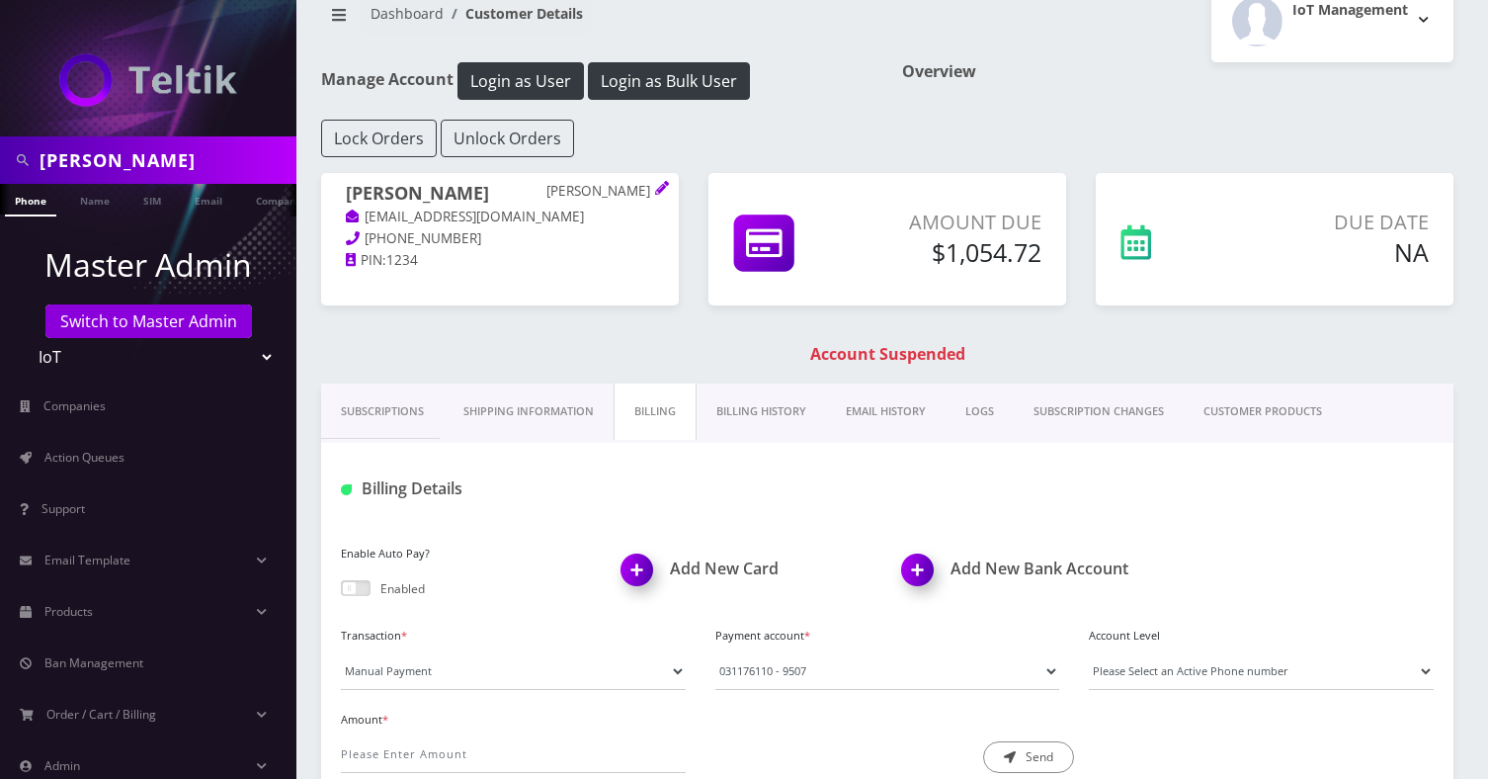
scroll to position [258, 0]
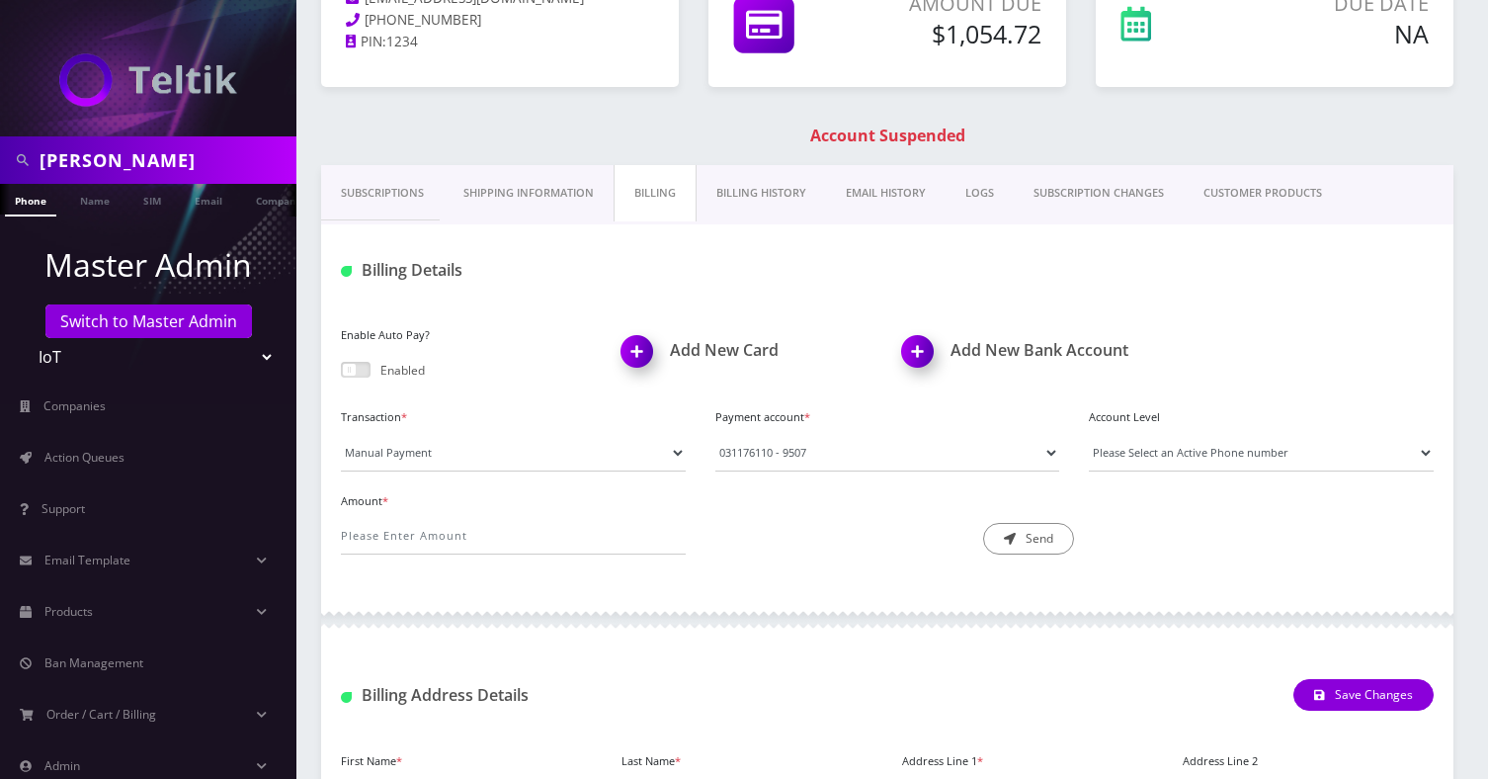
click at [499, 471] on div "Transaction * Manual Payment Custom Charge Manual Credit Custom Invoice Payment…" at bounding box center [887, 445] width 1122 height 84
click at [510, 452] on select "Manual Payment Custom Charge Manual Credit Custom Invoice" at bounding box center [513, 453] width 345 height 38
select select "Manual Credit"
click at [341, 434] on select "Manual Payment Custom Charge Manual Credit Custom Invoice" at bounding box center [513, 453] width 345 height 38
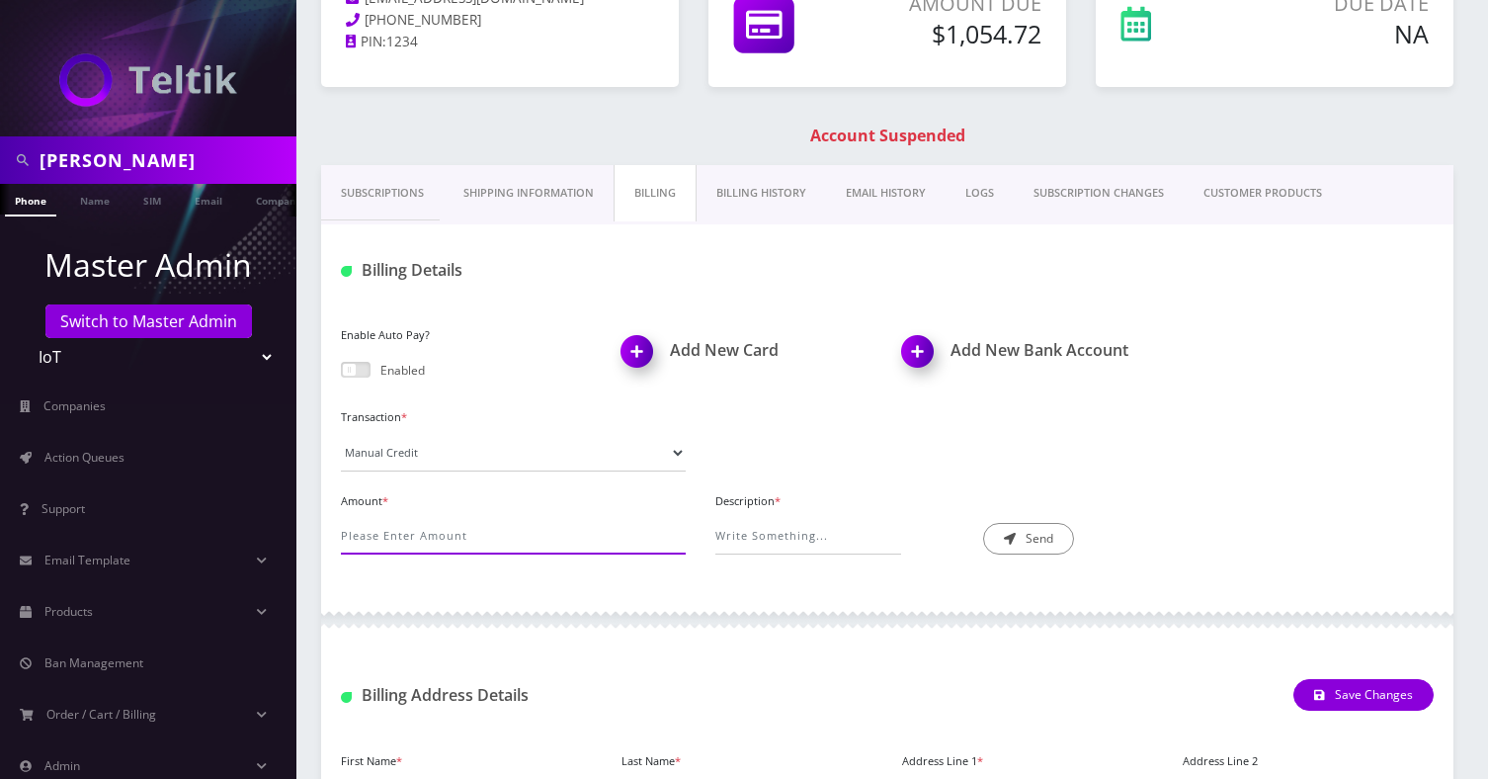
click at [433, 538] on input "Amount *" at bounding box center [513, 536] width 345 height 38
type input "1054.72"
type input "Customer Never used lines"
click at [1047, 548] on button "Send" at bounding box center [1028, 539] width 91 height 32
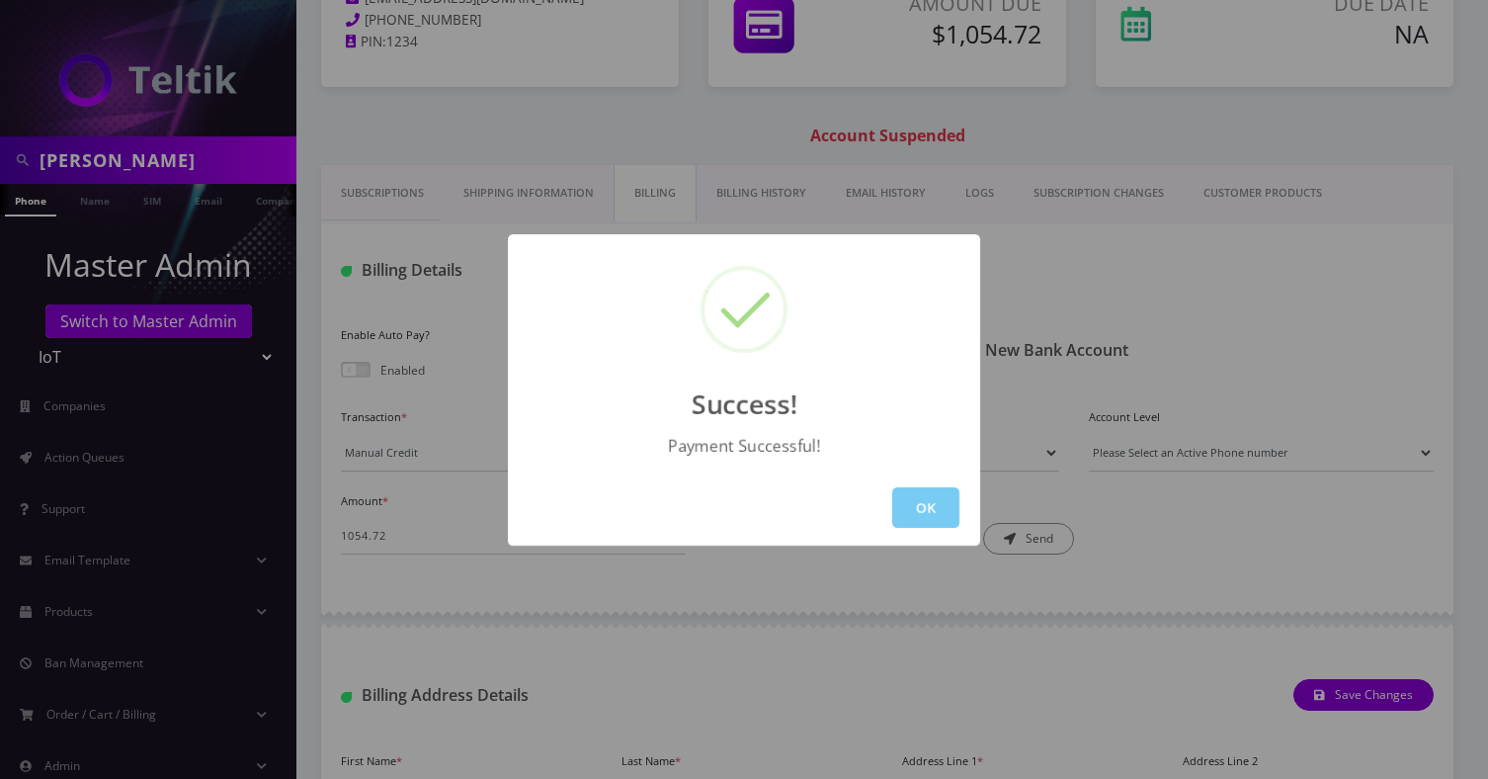
click at [911, 491] on button "OK" at bounding box center [925, 507] width 67 height 41
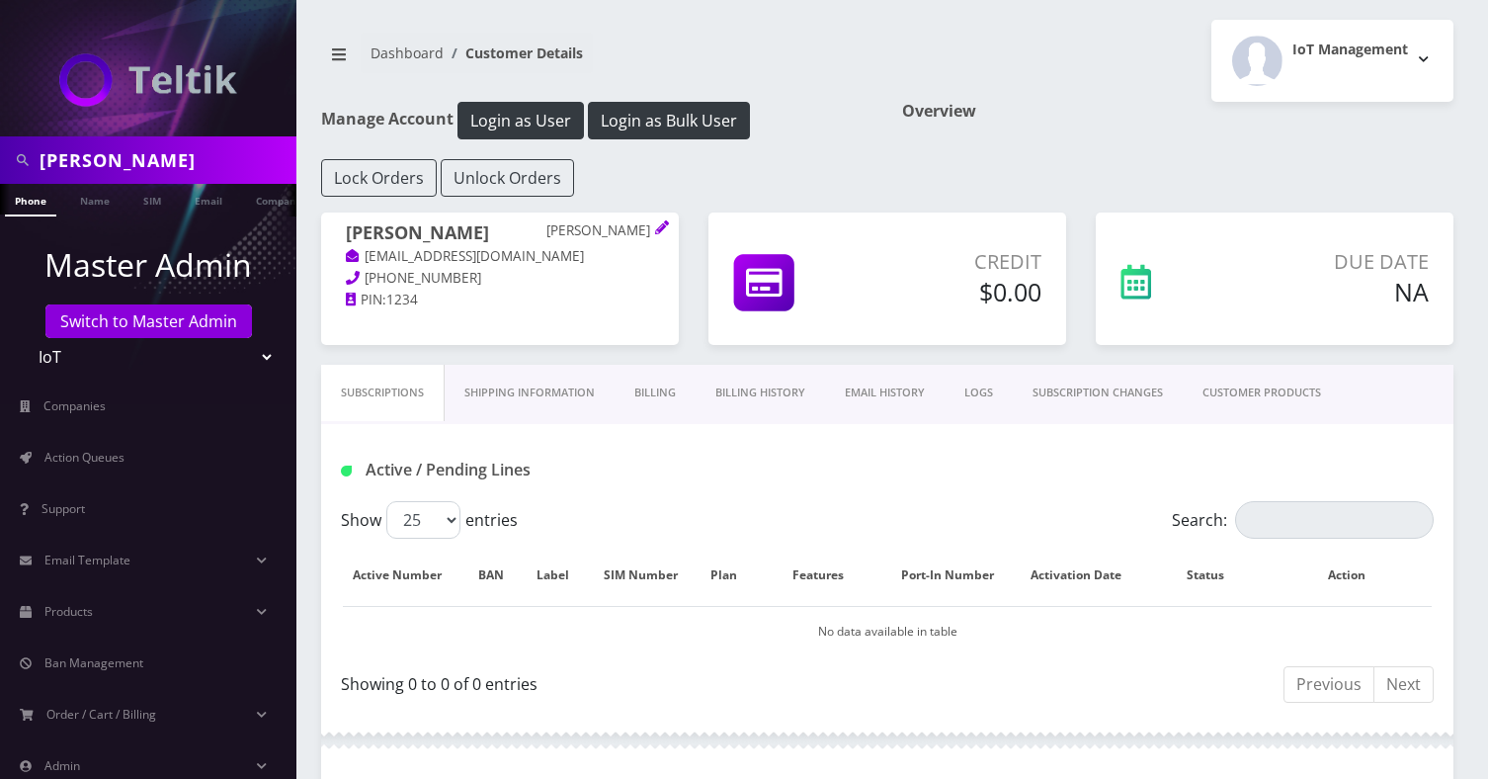
scroll to position [258, 0]
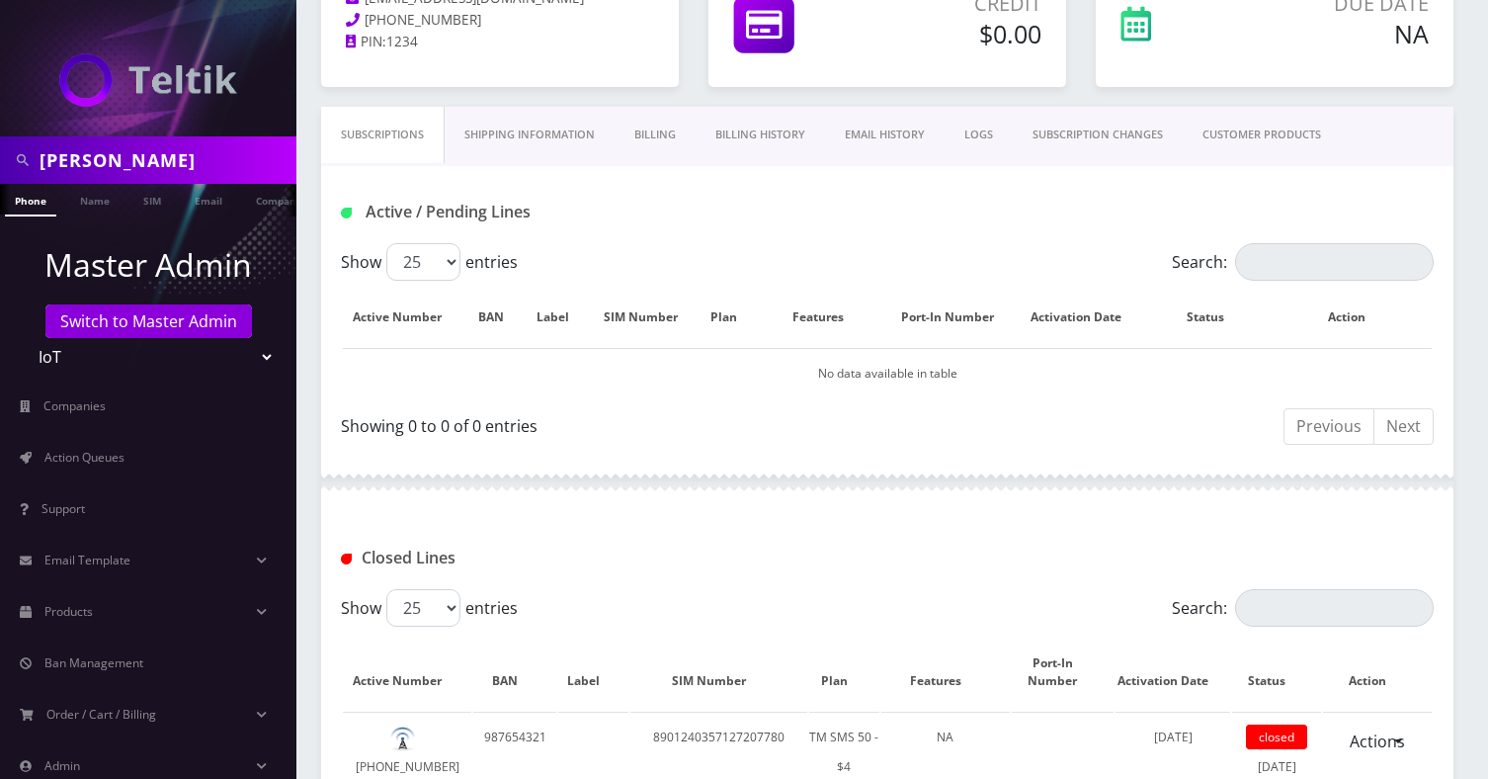
click at [145, 174] on input "[PERSON_NAME]" at bounding box center [166, 160] width 252 height 38
paste input "TB-Mobile"
type input "TB-Mobile"
click at [266, 205] on link "Company" at bounding box center [279, 200] width 66 height 33
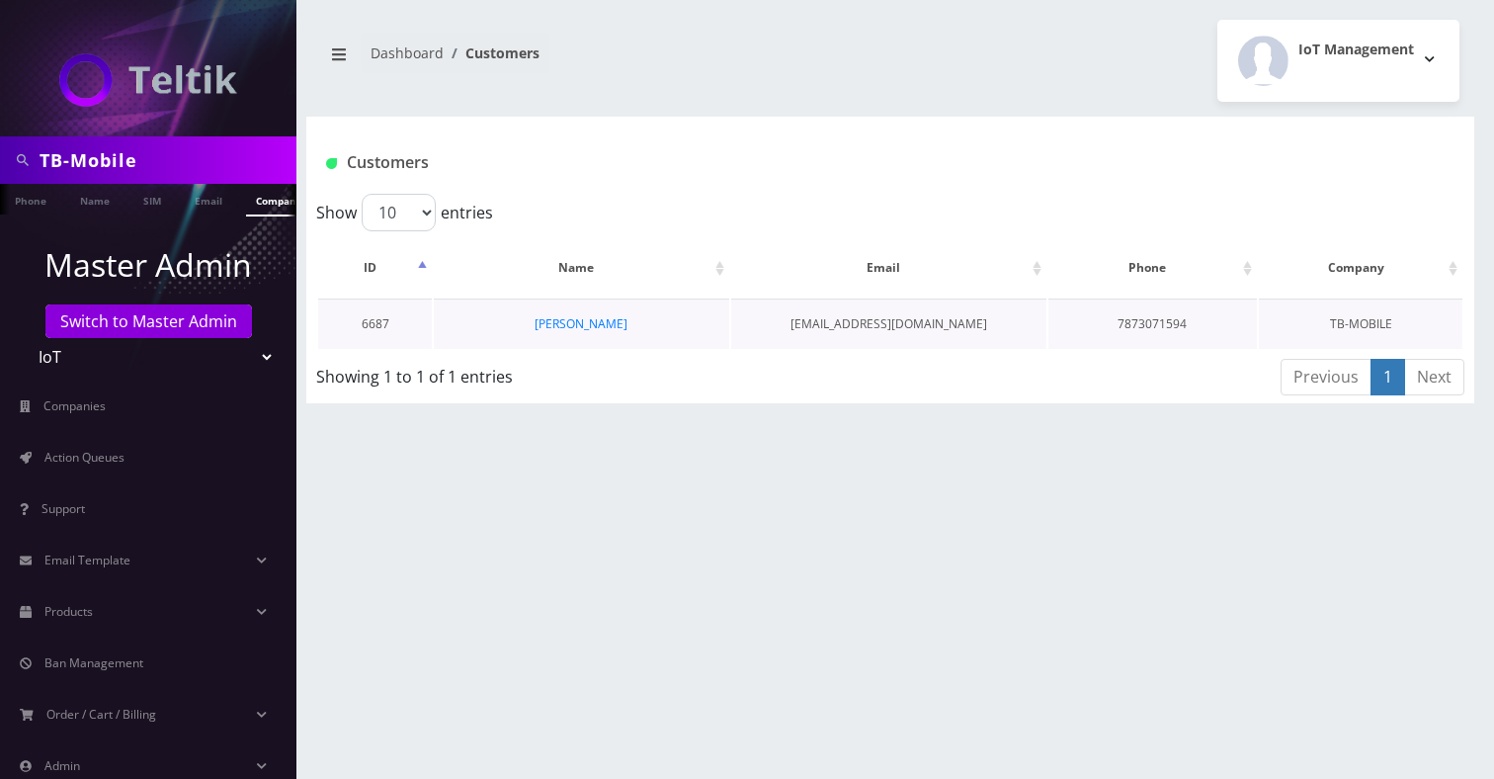
scroll to position [0, 10]
click at [555, 321] on link "[PERSON_NAME]" at bounding box center [580, 323] width 93 height 17
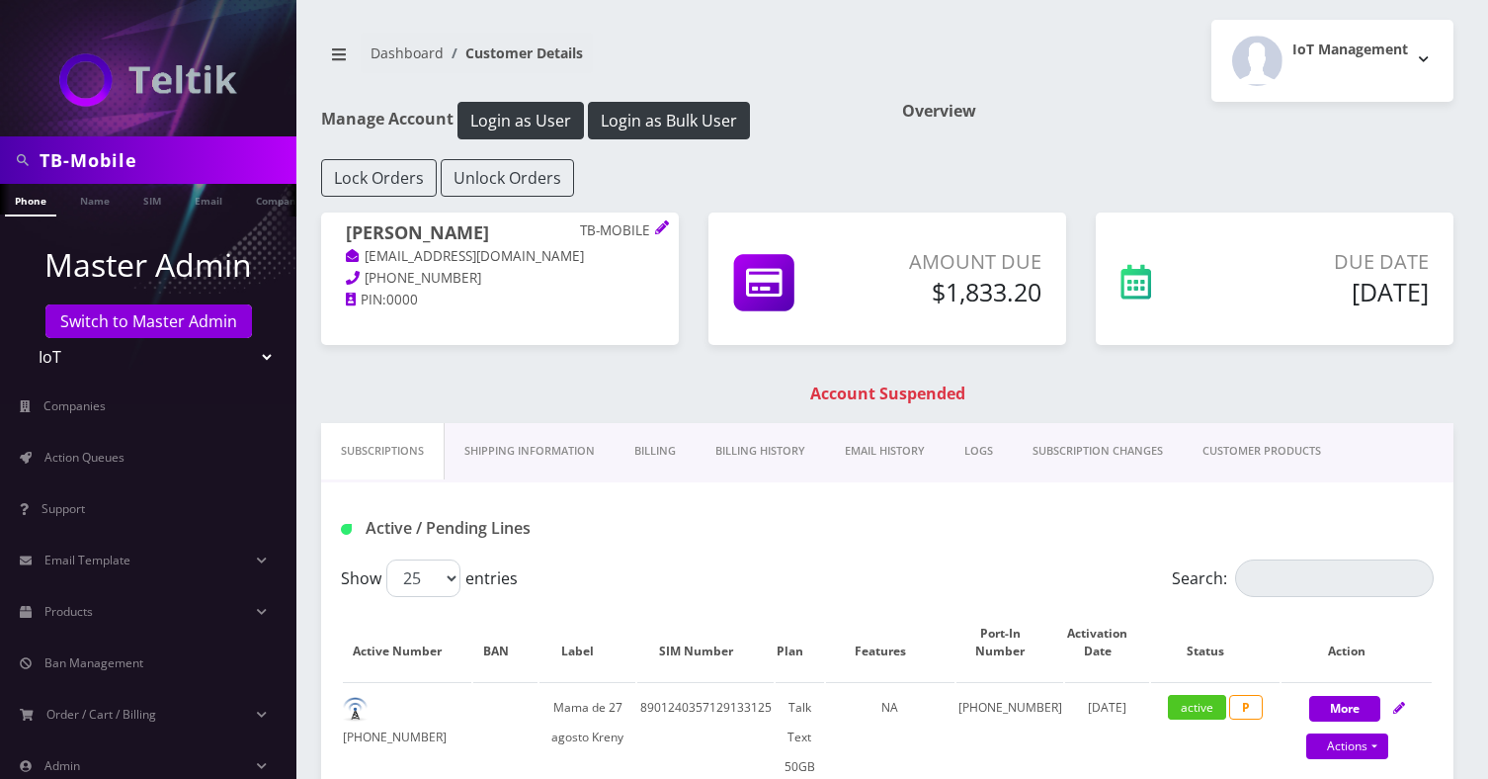
click at [781, 449] on link "Billing History" at bounding box center [760, 451] width 129 height 56
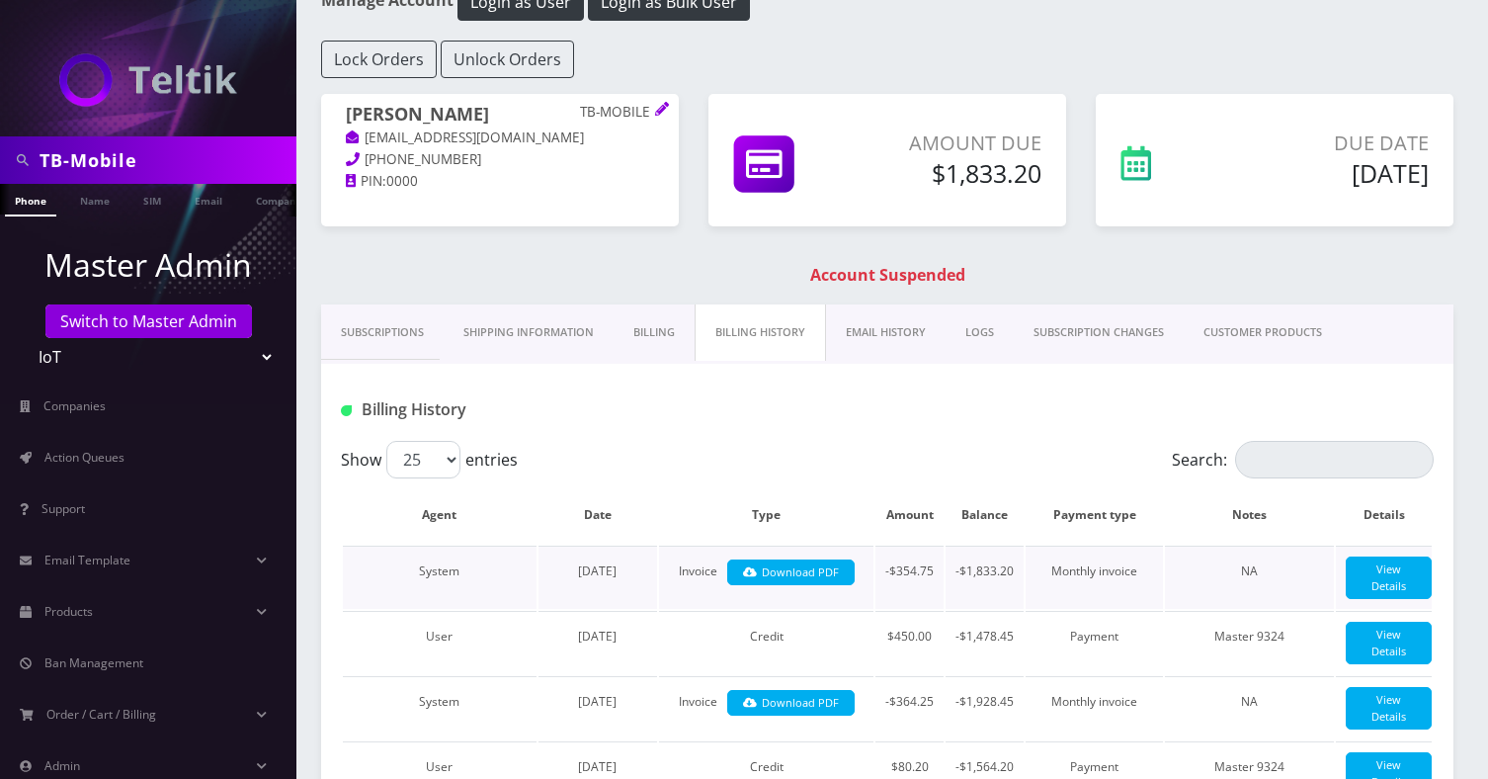
scroll to position [106, 0]
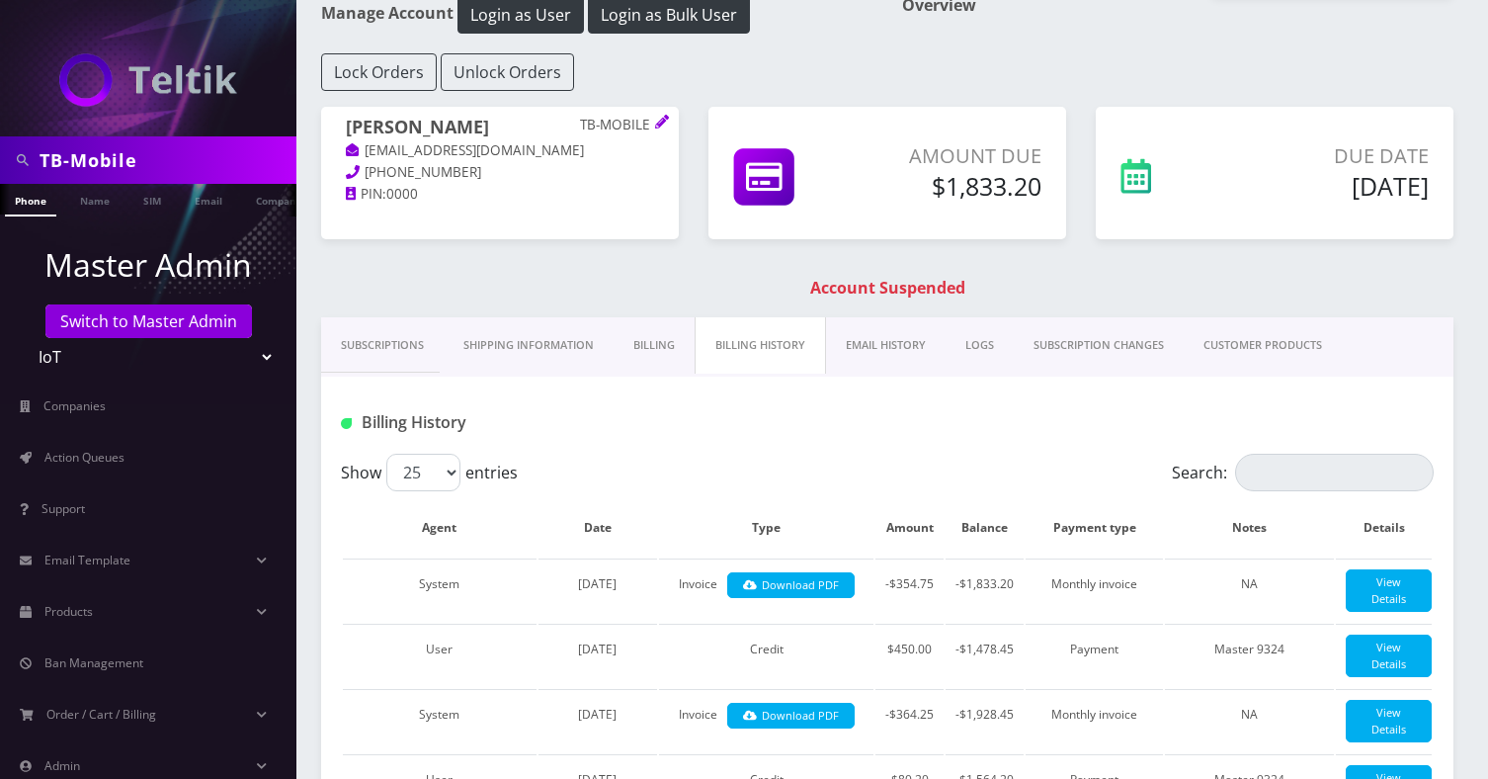
click at [645, 338] on link "Billing" at bounding box center [654, 345] width 81 height 56
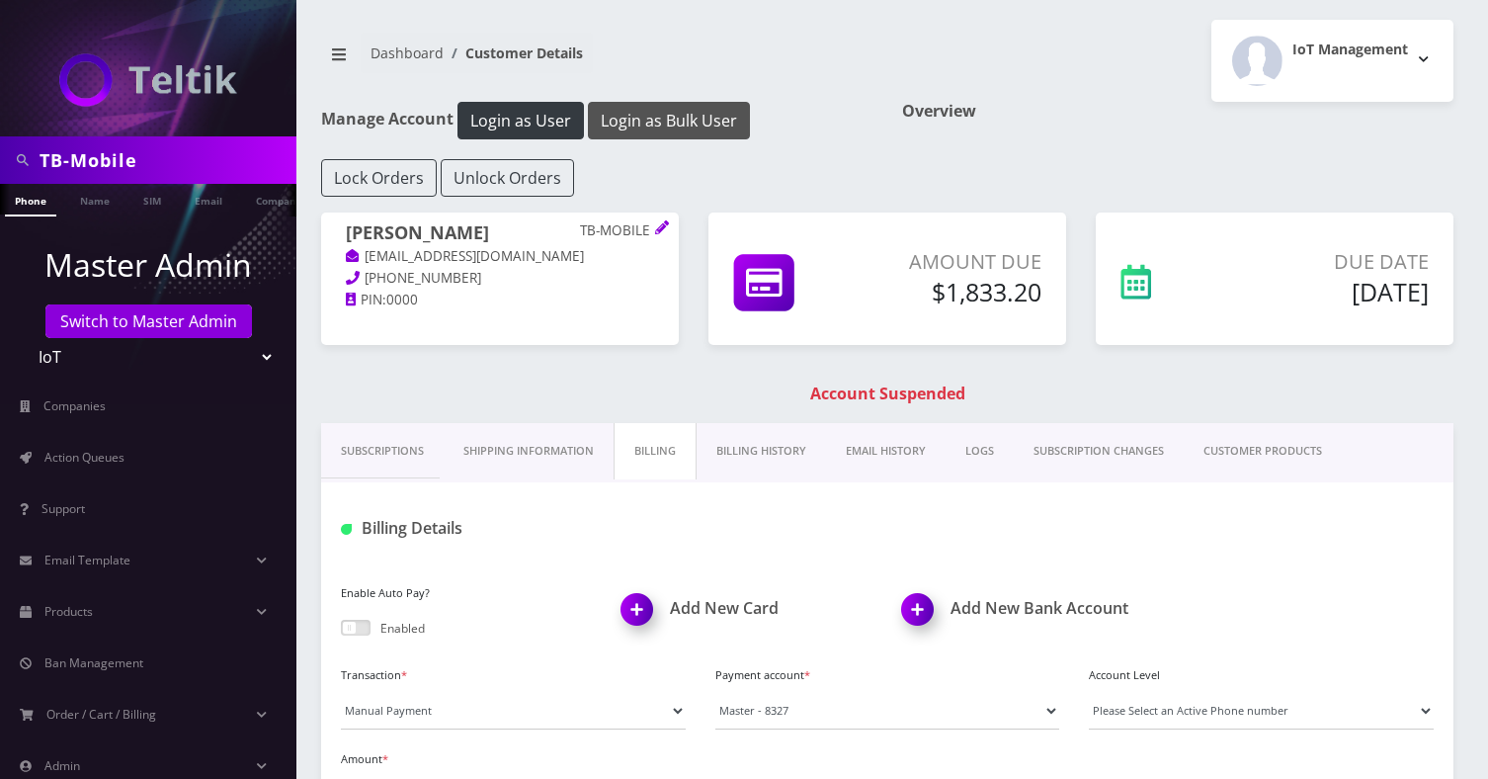
click at [651, 122] on button "Login as Bulk User" at bounding box center [669, 121] width 162 height 38
click at [195, 160] on input "TB-Mobile" at bounding box center [166, 160] width 252 height 38
paste input "Wave USA"
type input "Wave USA"
click at [264, 199] on link "Company" at bounding box center [279, 200] width 66 height 33
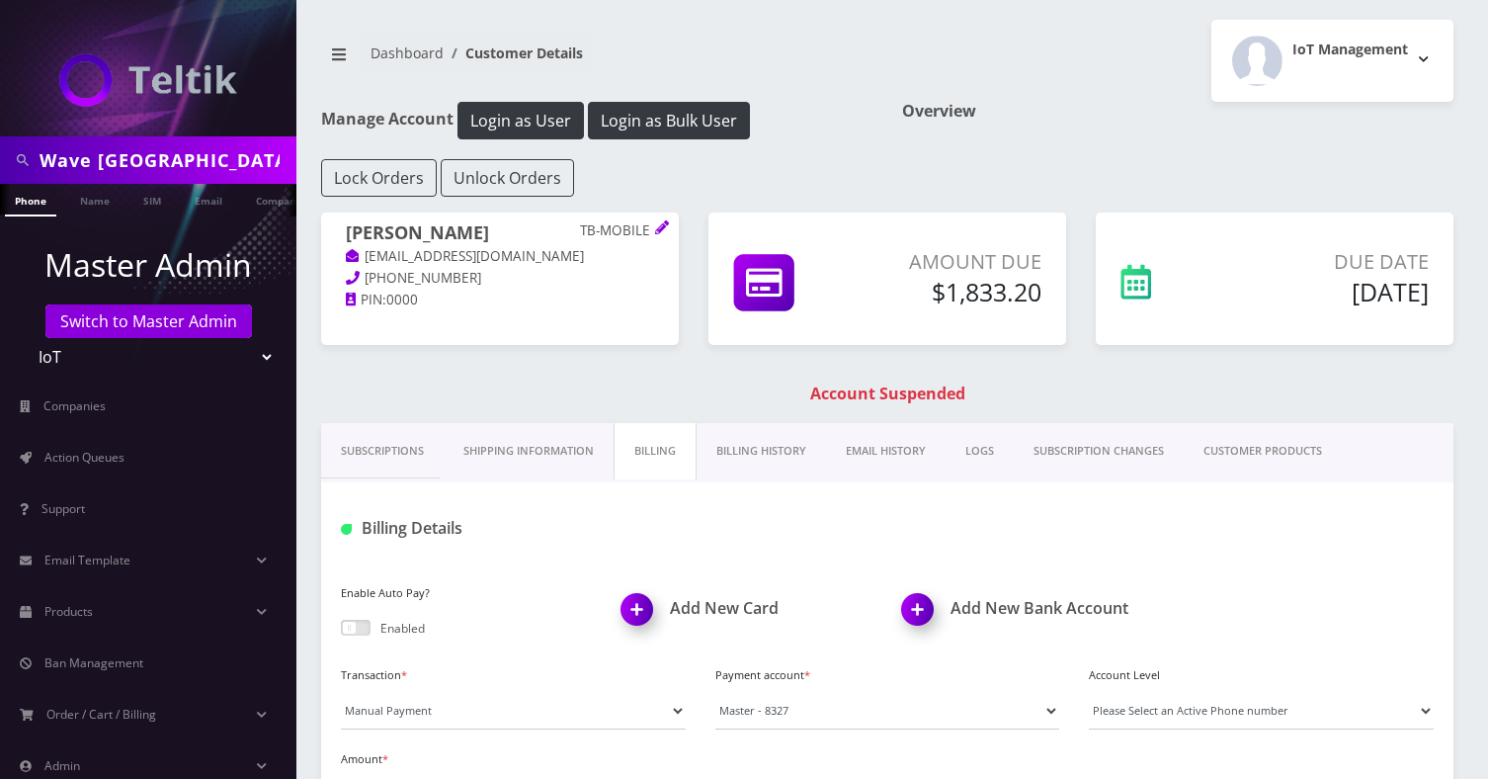
scroll to position [0, 10]
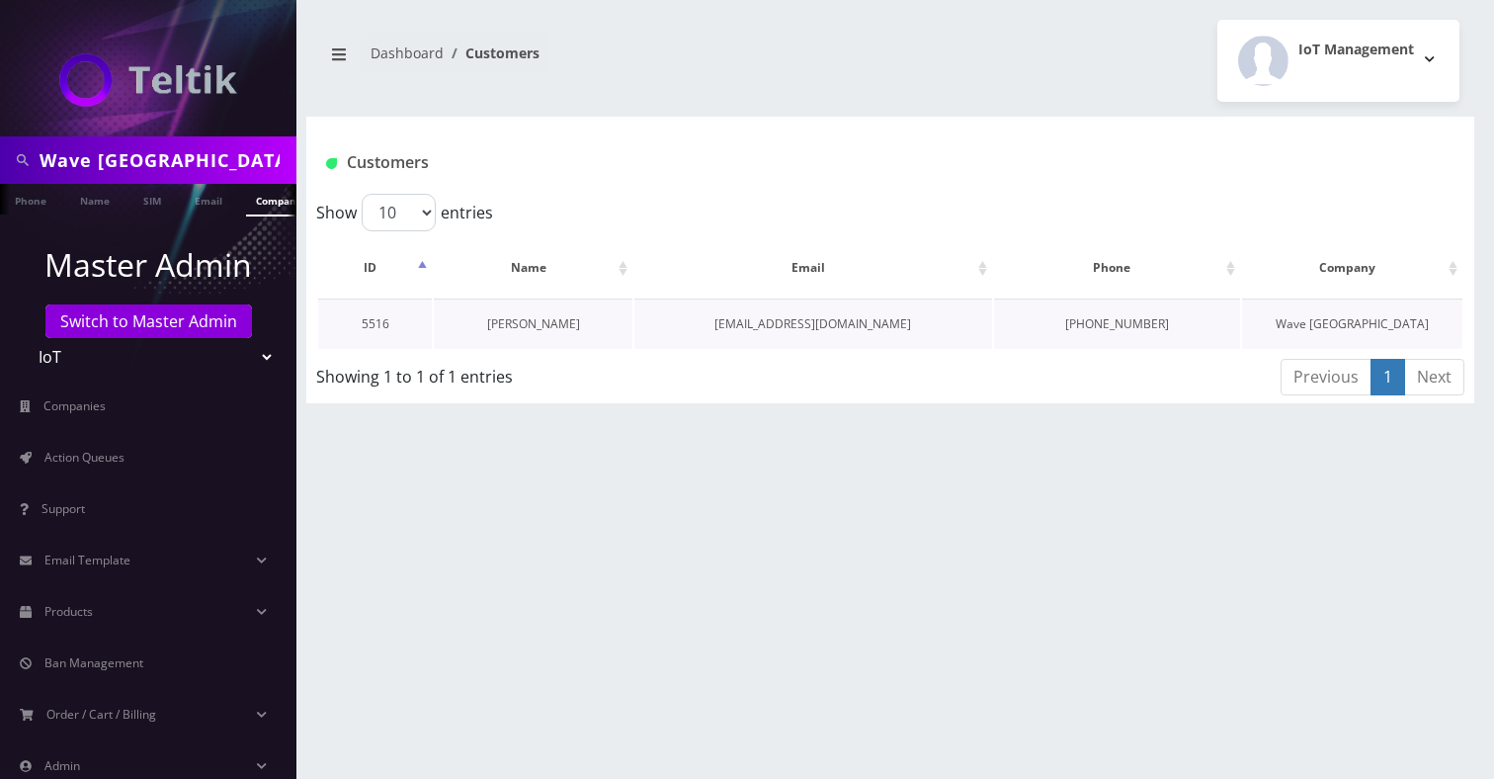
click at [527, 324] on link "[PERSON_NAME]" at bounding box center [533, 323] width 93 height 17
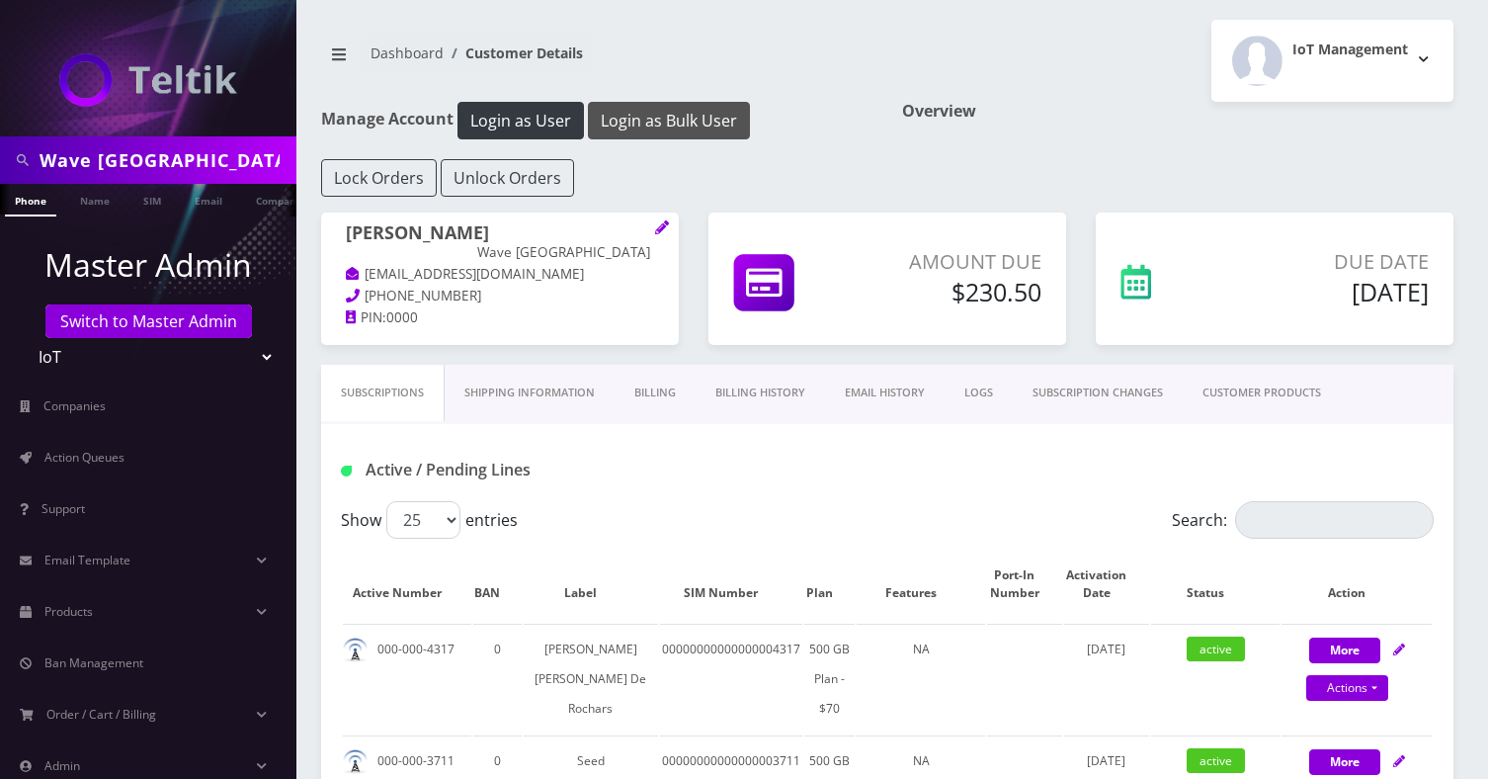
click at [686, 136] on button "Login as Bulk User" at bounding box center [669, 121] width 162 height 38
click at [204, 170] on input "Wave [GEOGRAPHIC_DATA]" at bounding box center [166, 160] width 252 height 38
paste input "Lightning Wireless"
type input "Lightning Wireless"
click at [276, 220] on ul "Master Admin Switch to Master Admin Teltik Production My Link Mobile VennMobile…" at bounding box center [148, 539] width 296 height 646
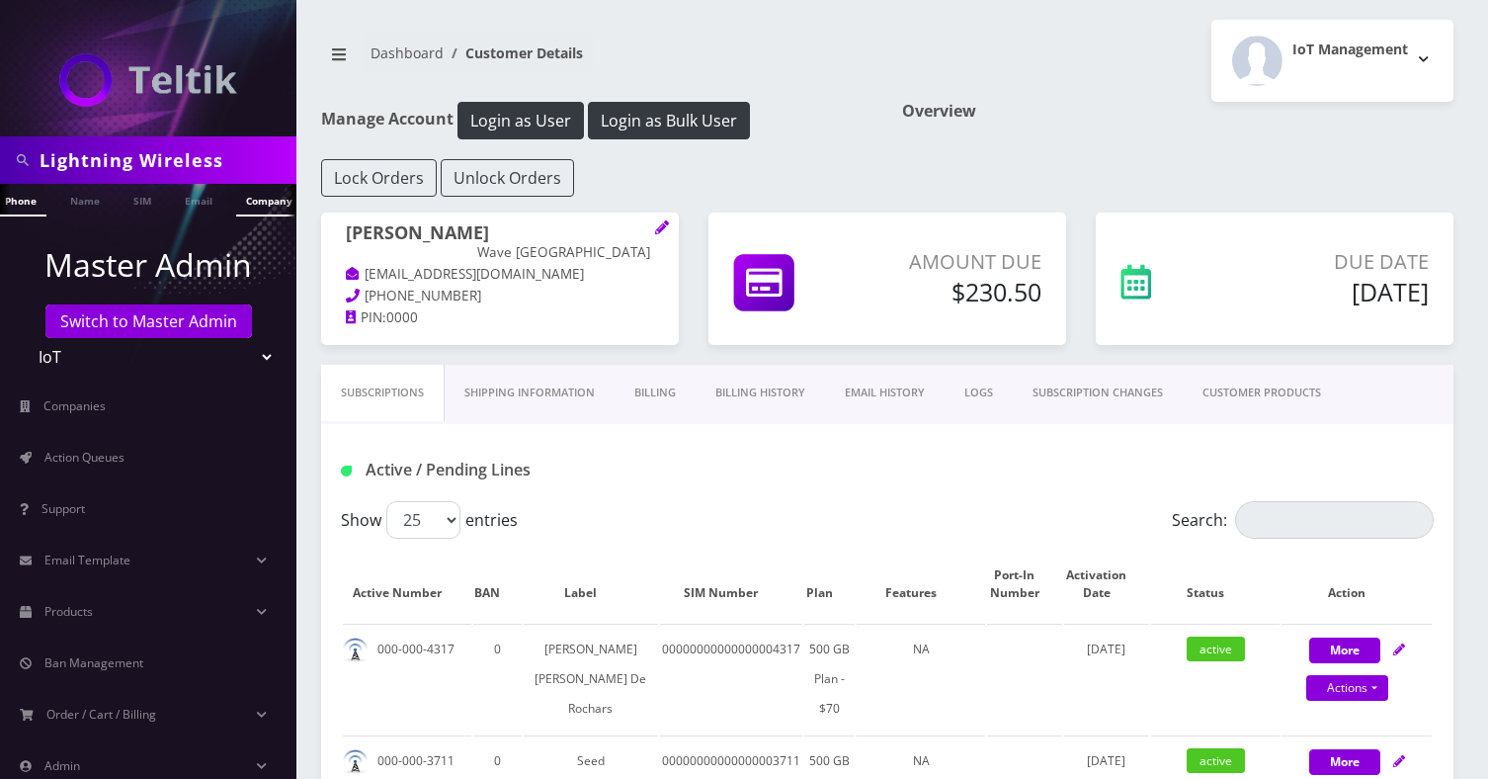
click at [267, 197] on link "Company" at bounding box center [269, 200] width 66 height 33
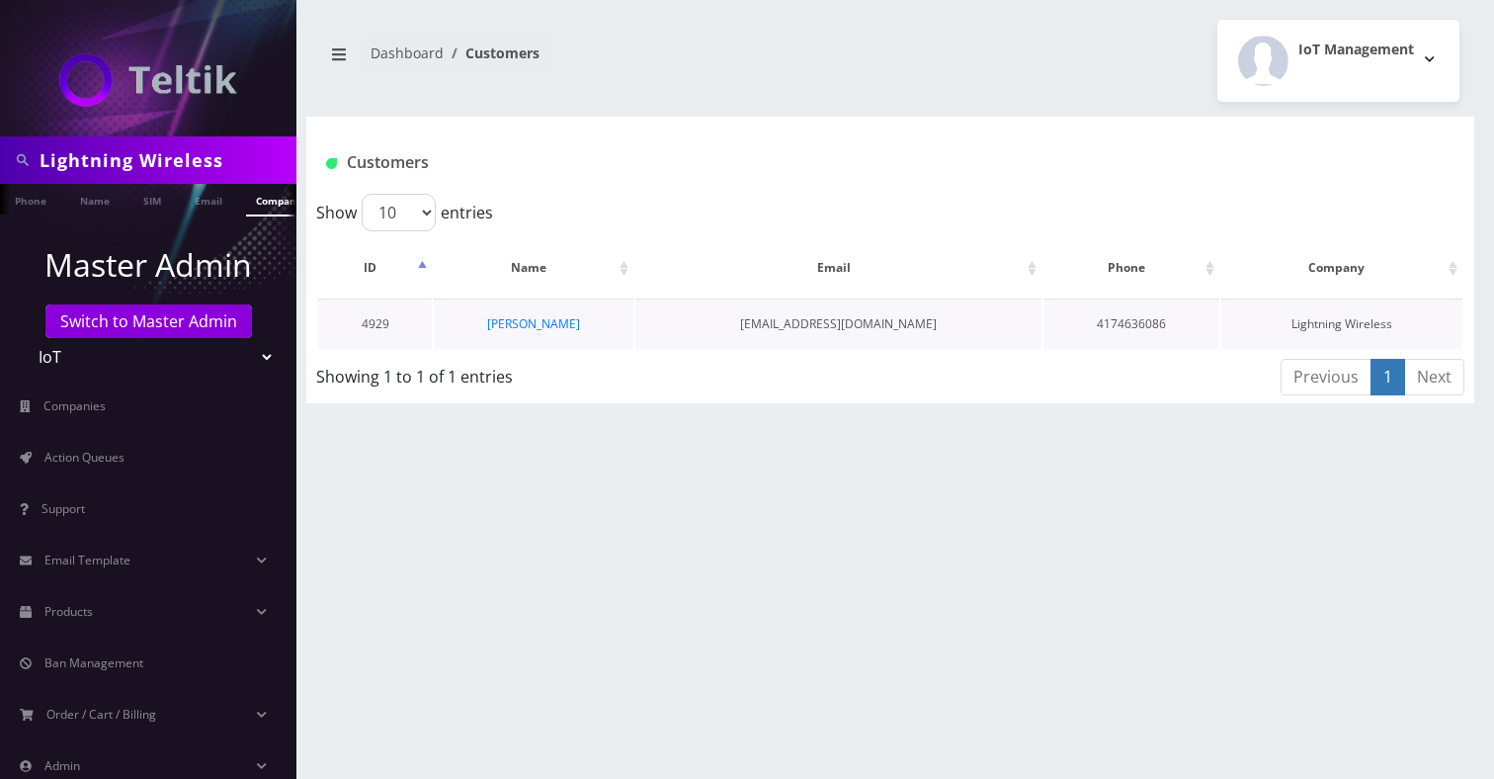
click at [553, 332] on td "[PERSON_NAME]" at bounding box center [534, 323] width 200 height 50
click at [545, 326] on link "[PERSON_NAME]" at bounding box center [533, 323] width 93 height 17
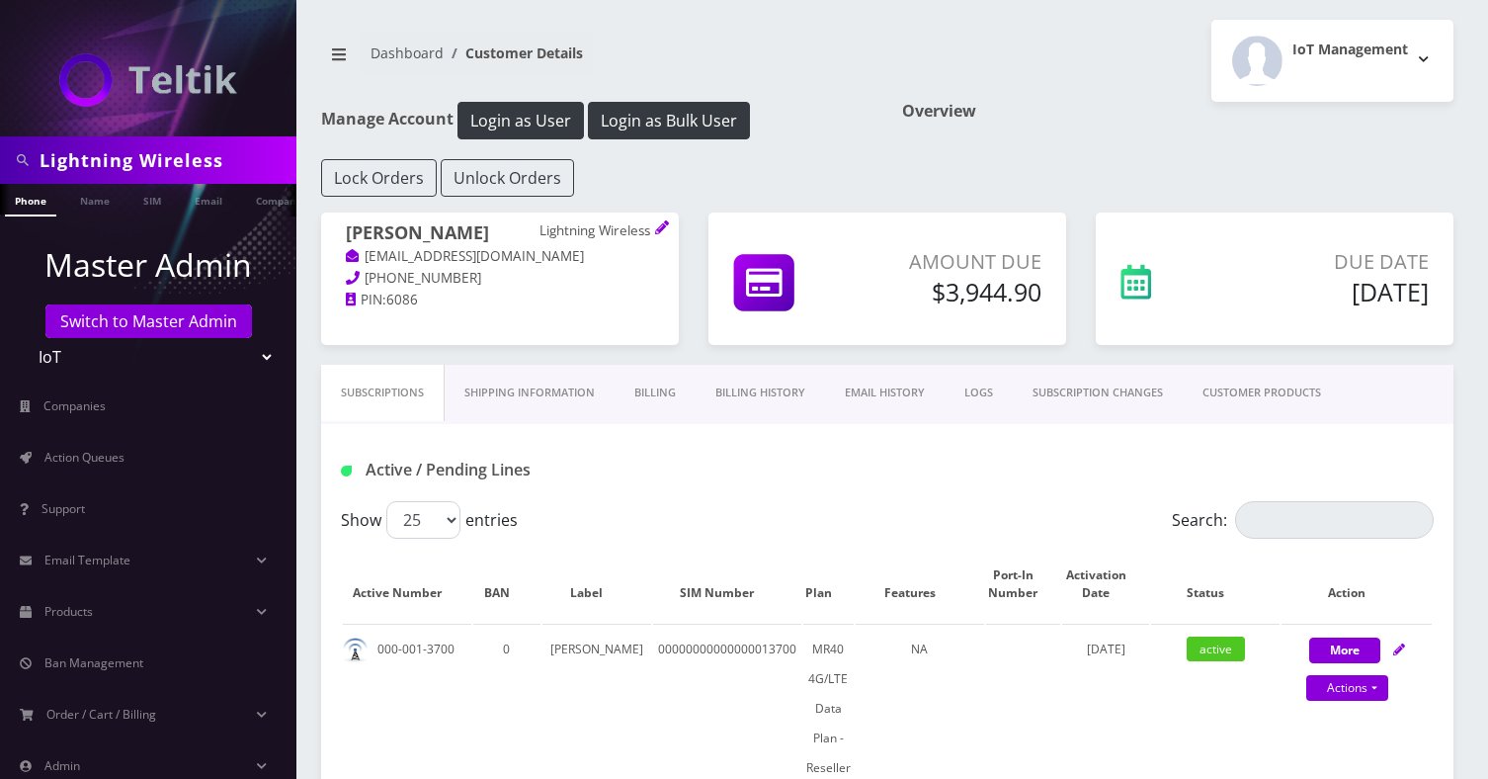
click at [760, 384] on link "Billing History" at bounding box center [760, 393] width 129 height 56
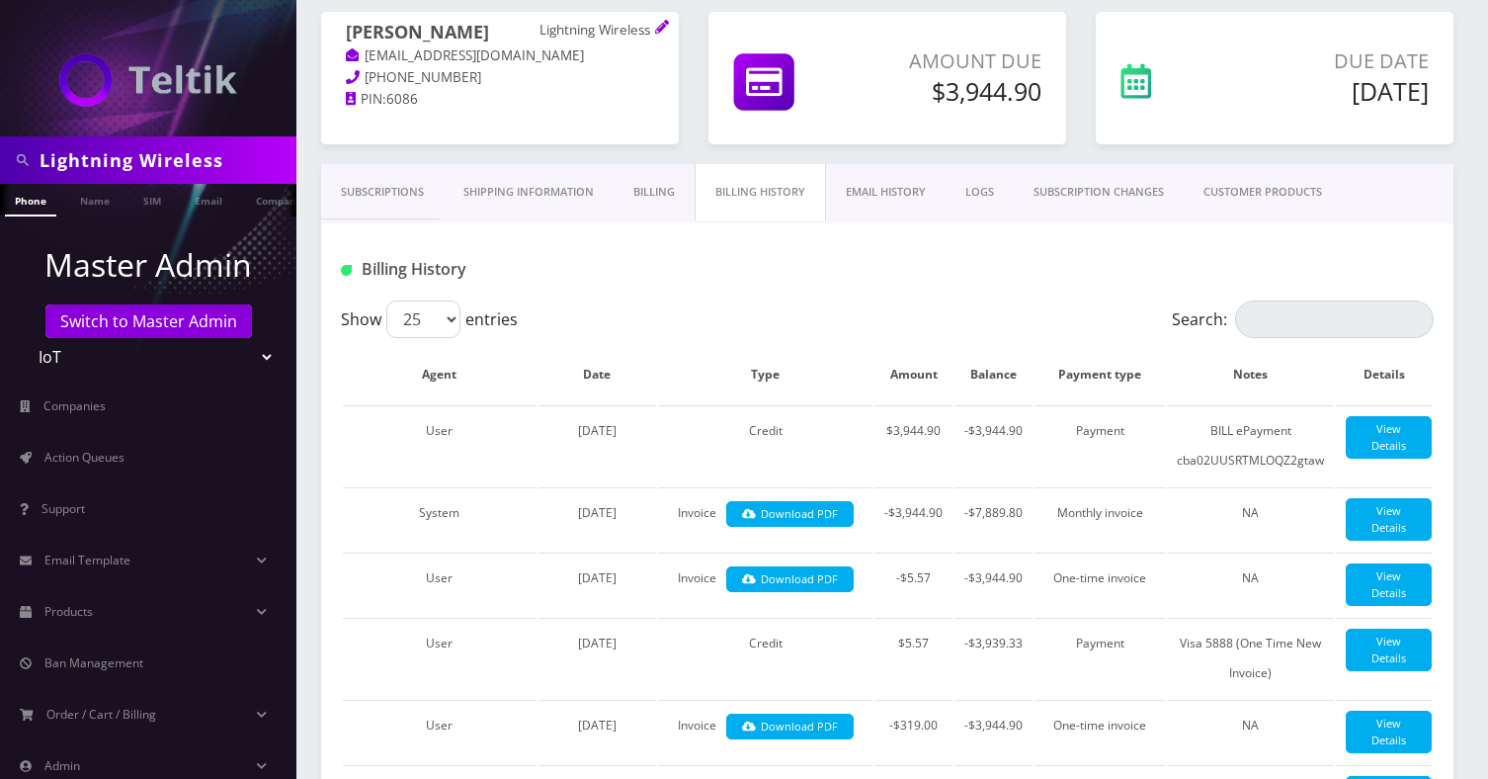
scroll to position [66, 0]
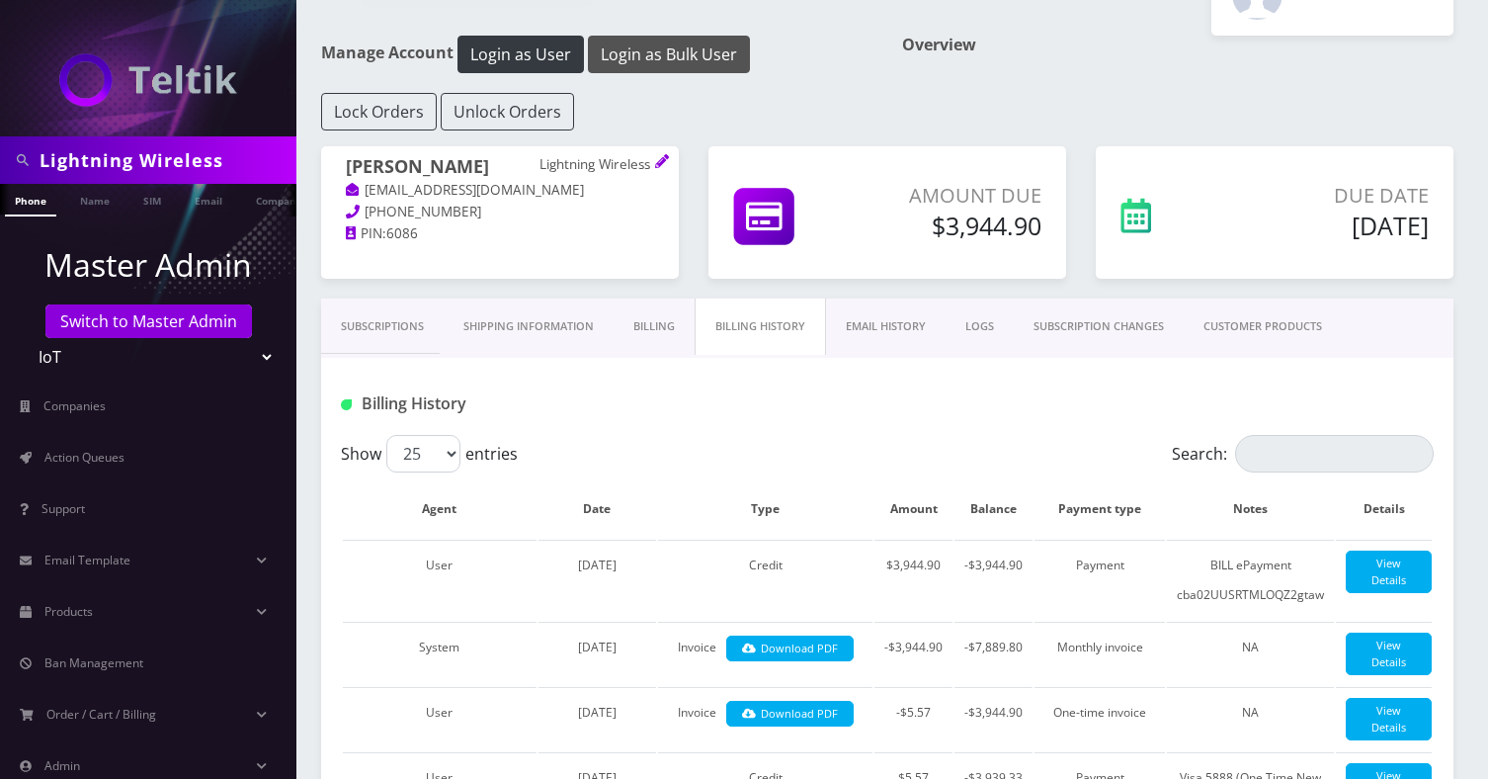
click at [638, 60] on button "Login as Bulk User" at bounding box center [669, 55] width 162 height 38
click at [218, 161] on input "Lightning Wireless" at bounding box center [166, 160] width 252 height 38
paste input "shgy9700@gmail.com"
type input "shgy9700@gmail.com"
click at [254, 196] on link "Company" at bounding box center [279, 200] width 66 height 33
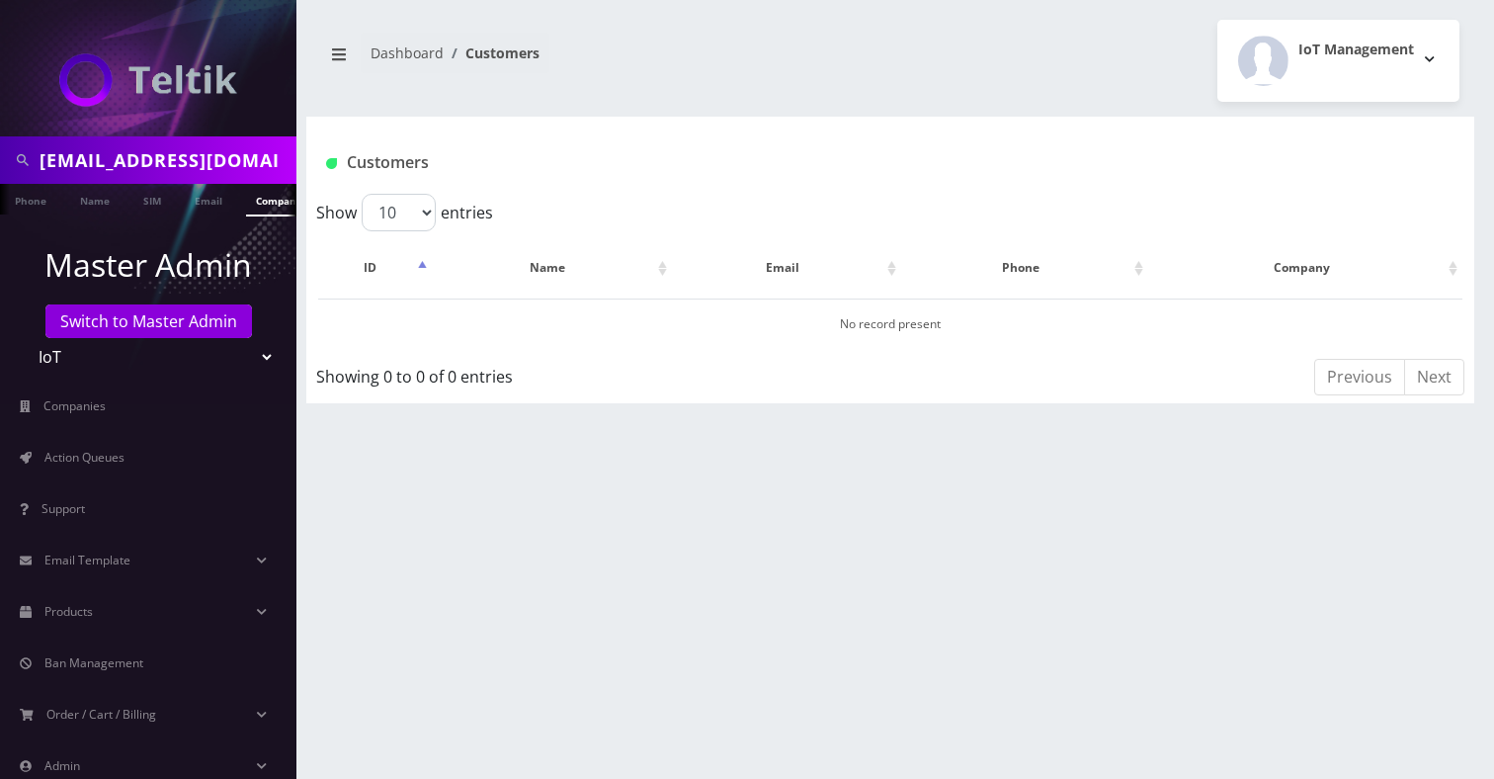
scroll to position [0, 10]
click at [187, 209] on link "Email" at bounding box center [198, 200] width 47 height 33
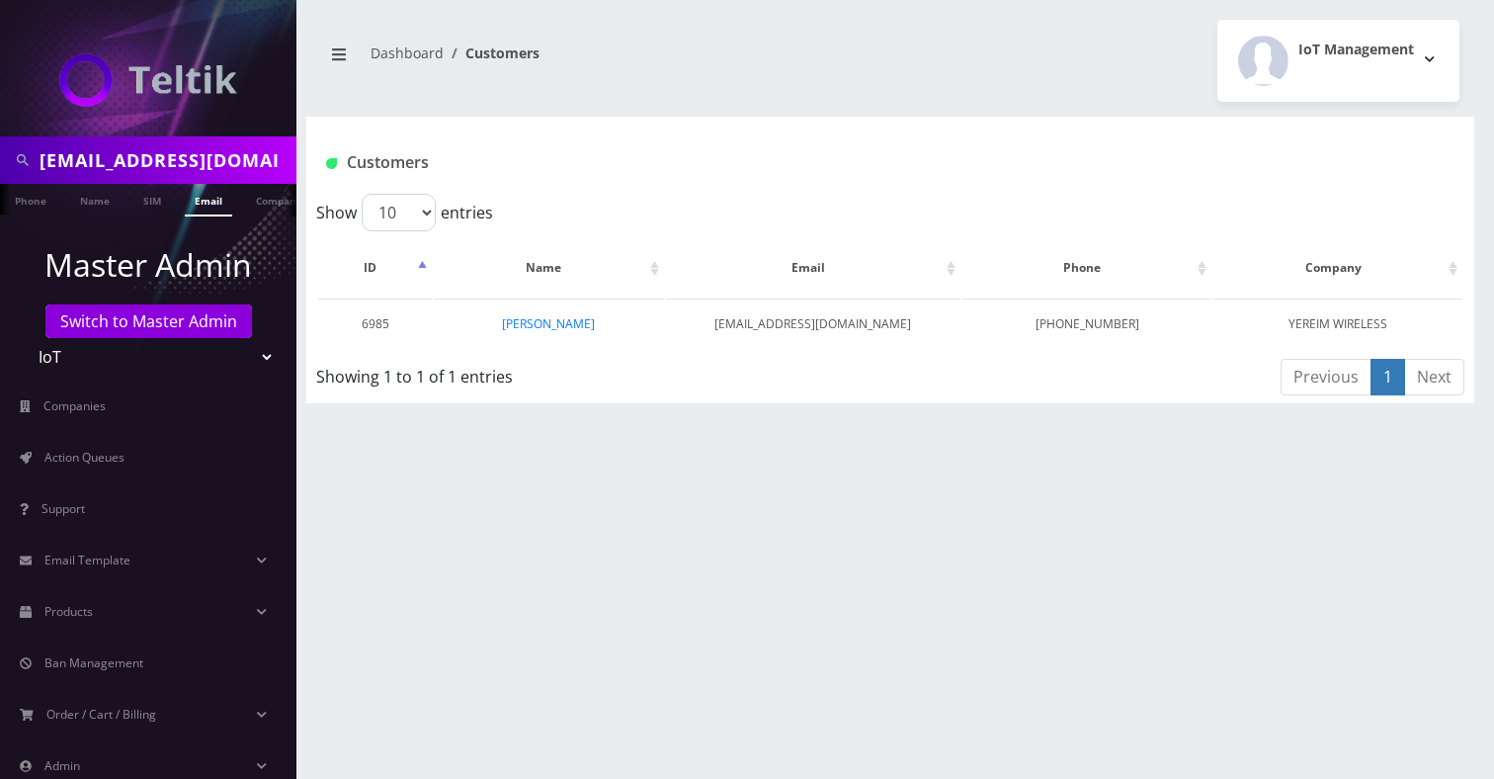
click at [579, 327] on link "[PERSON_NAME]" at bounding box center [548, 323] width 93 height 17
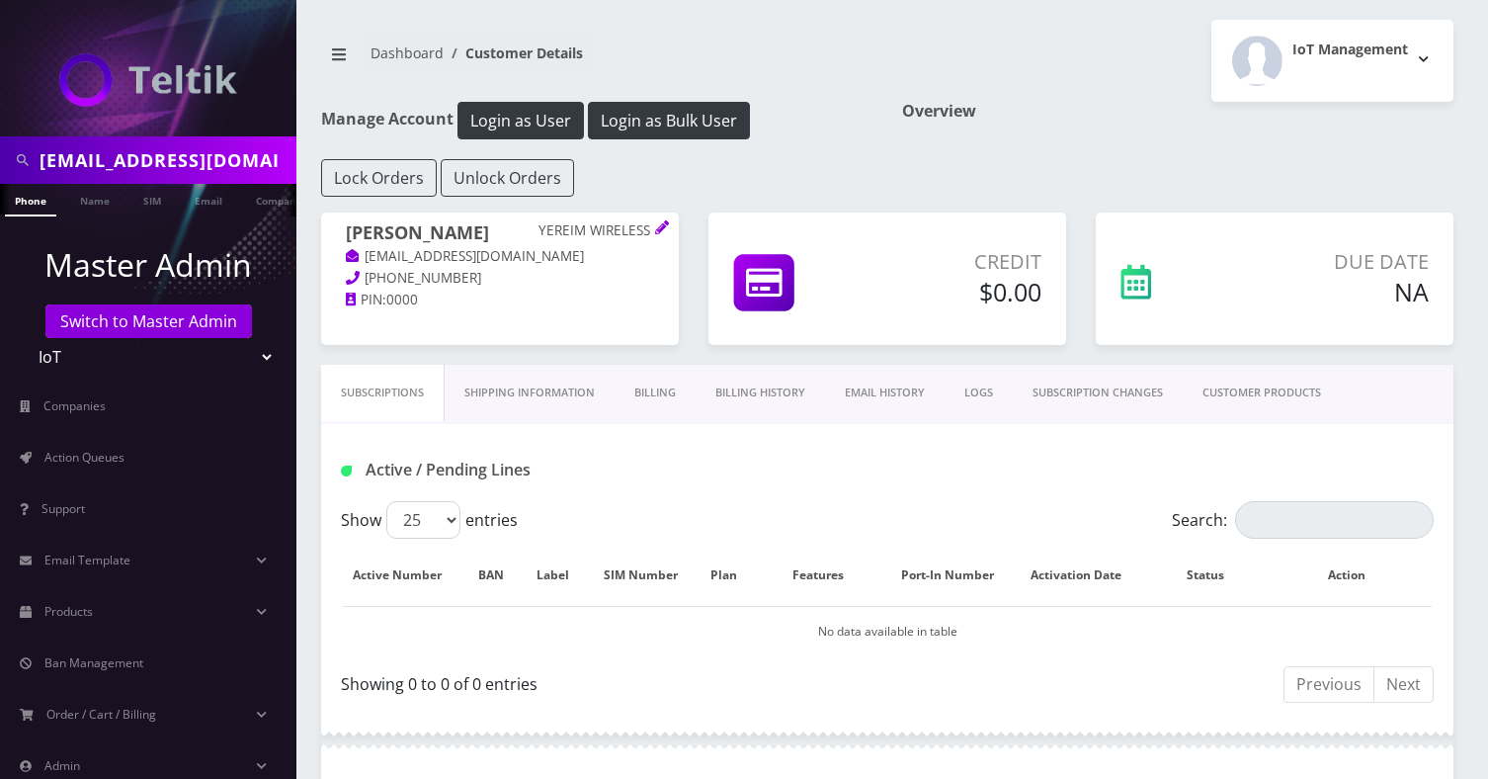
click at [776, 394] on link "Billing History" at bounding box center [760, 393] width 129 height 56
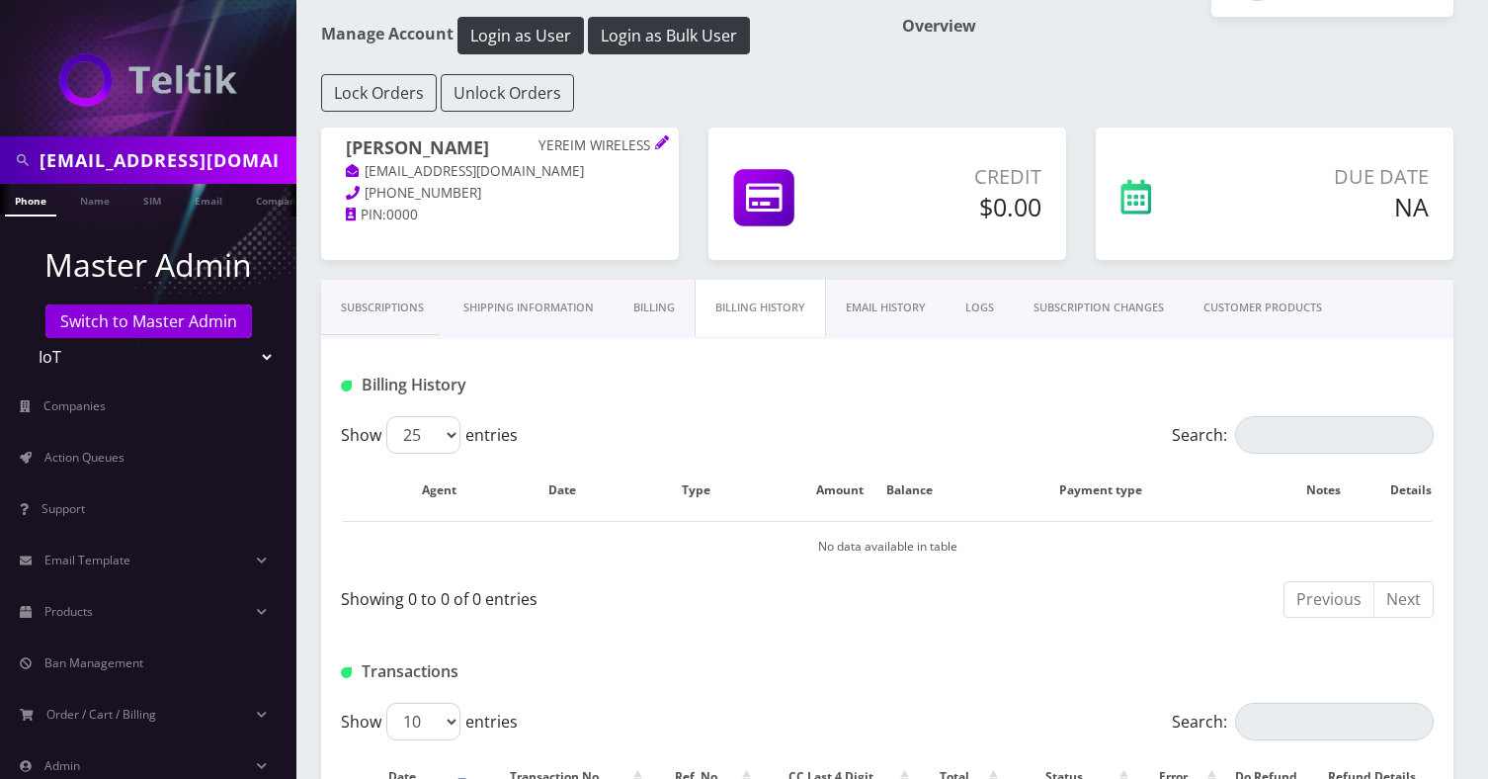
scroll to position [105, 0]
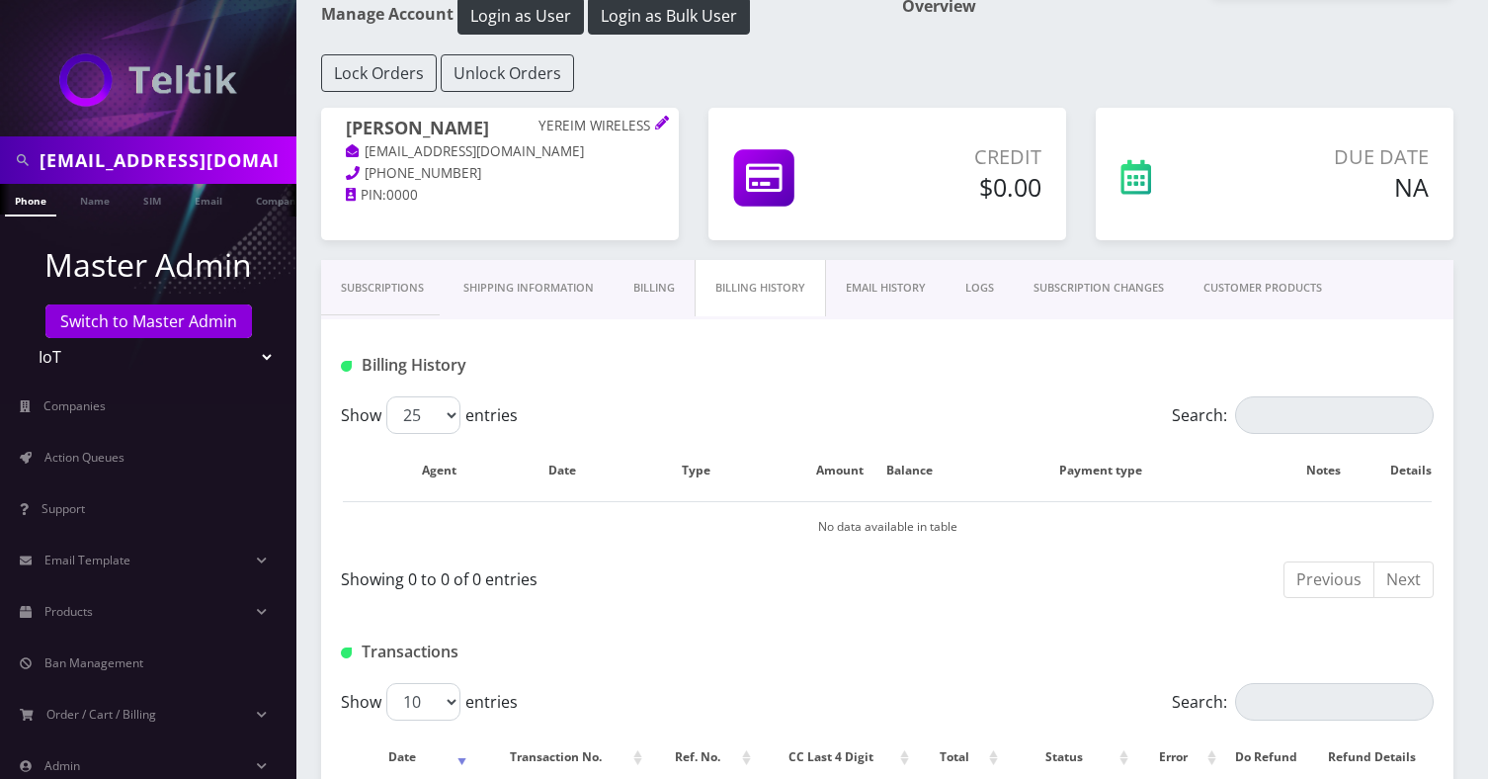
click at [161, 183] on div "[EMAIL_ADDRESS][DOMAIN_NAME]" at bounding box center [148, 159] width 296 height 47
click at [183, 159] on input "[EMAIL_ADDRESS][DOMAIN_NAME]" at bounding box center [166, 160] width 252 height 38
paste input "All Data United"
type input "All Data United"
click at [110, 209] on link "Name" at bounding box center [94, 200] width 49 height 33
